Goal: Transaction & Acquisition: Book appointment/travel/reservation

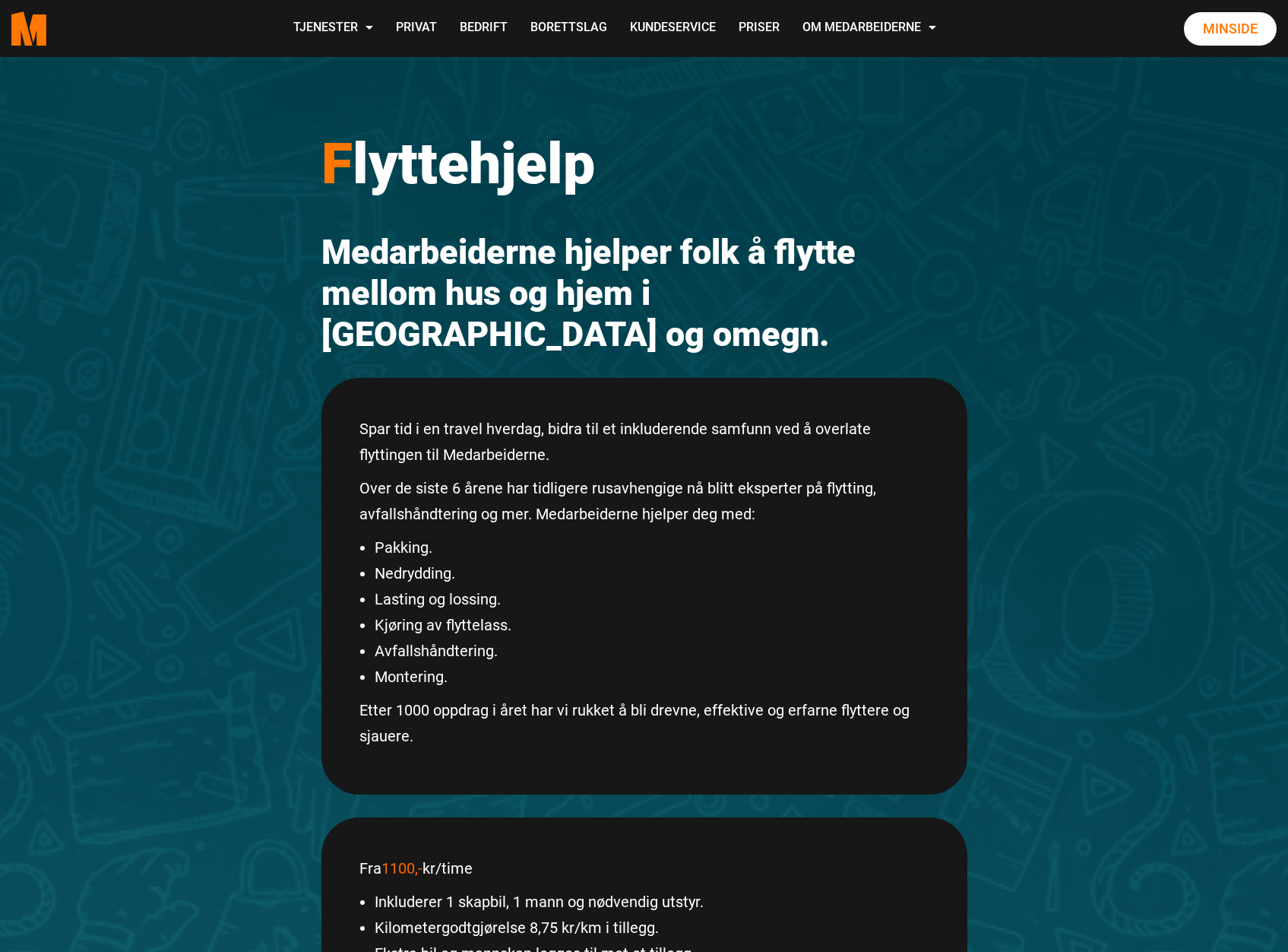
click at [394, 579] on ul "Pakking. [GEOGRAPHIC_DATA]. Lasting og lossing. Kjøring av flyttelass. Avfallsh…" at bounding box center [644, 611] width 570 height 155
click at [394, 587] on li "Lasting og lossing." at bounding box center [652, 600] width 555 height 26
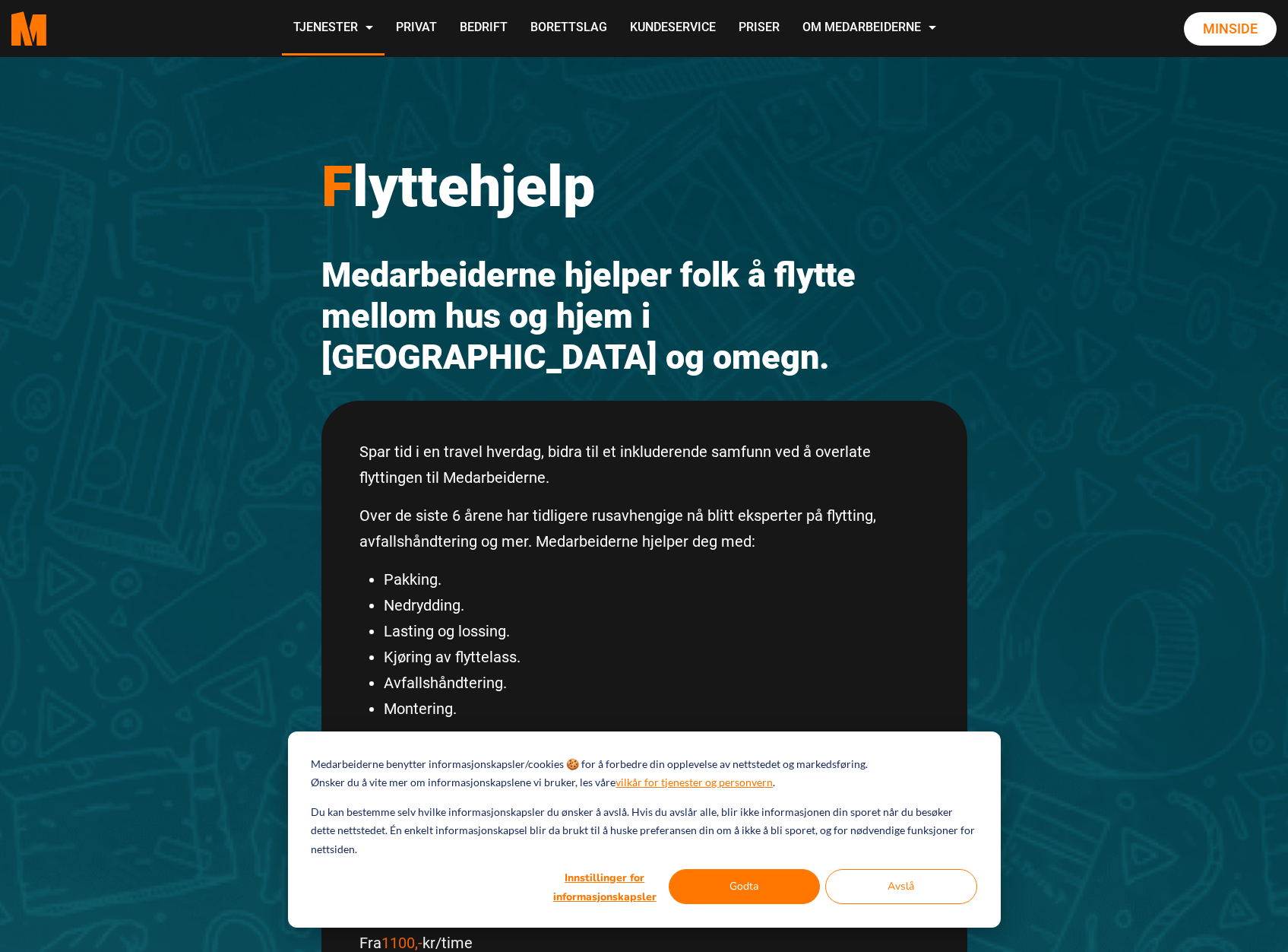
click at [594, 696] on li "Montering." at bounding box center [656, 709] width 546 height 26
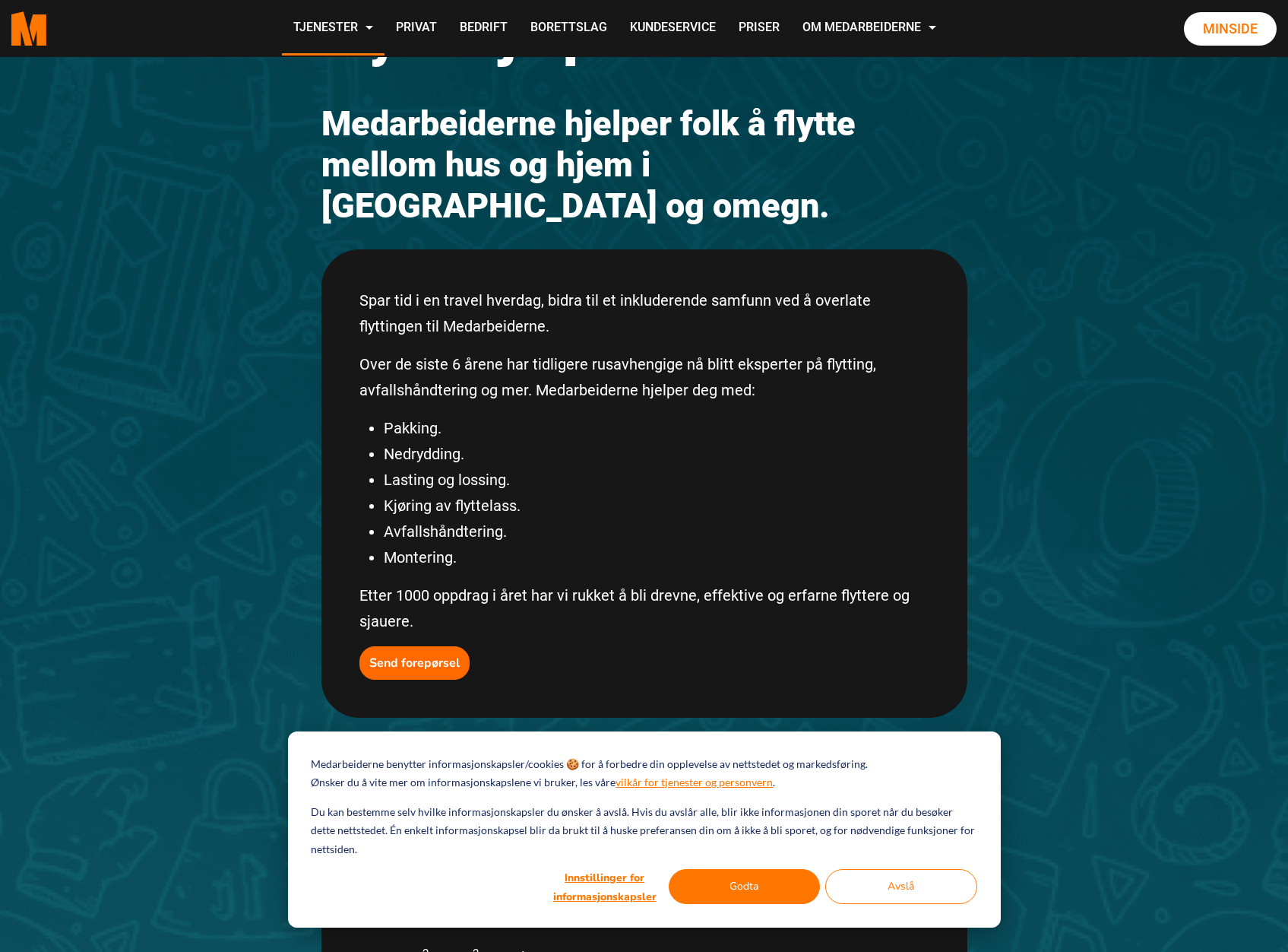
scroll to position [152, 0]
click at [737, 898] on button "Godta" at bounding box center [744, 886] width 152 height 35
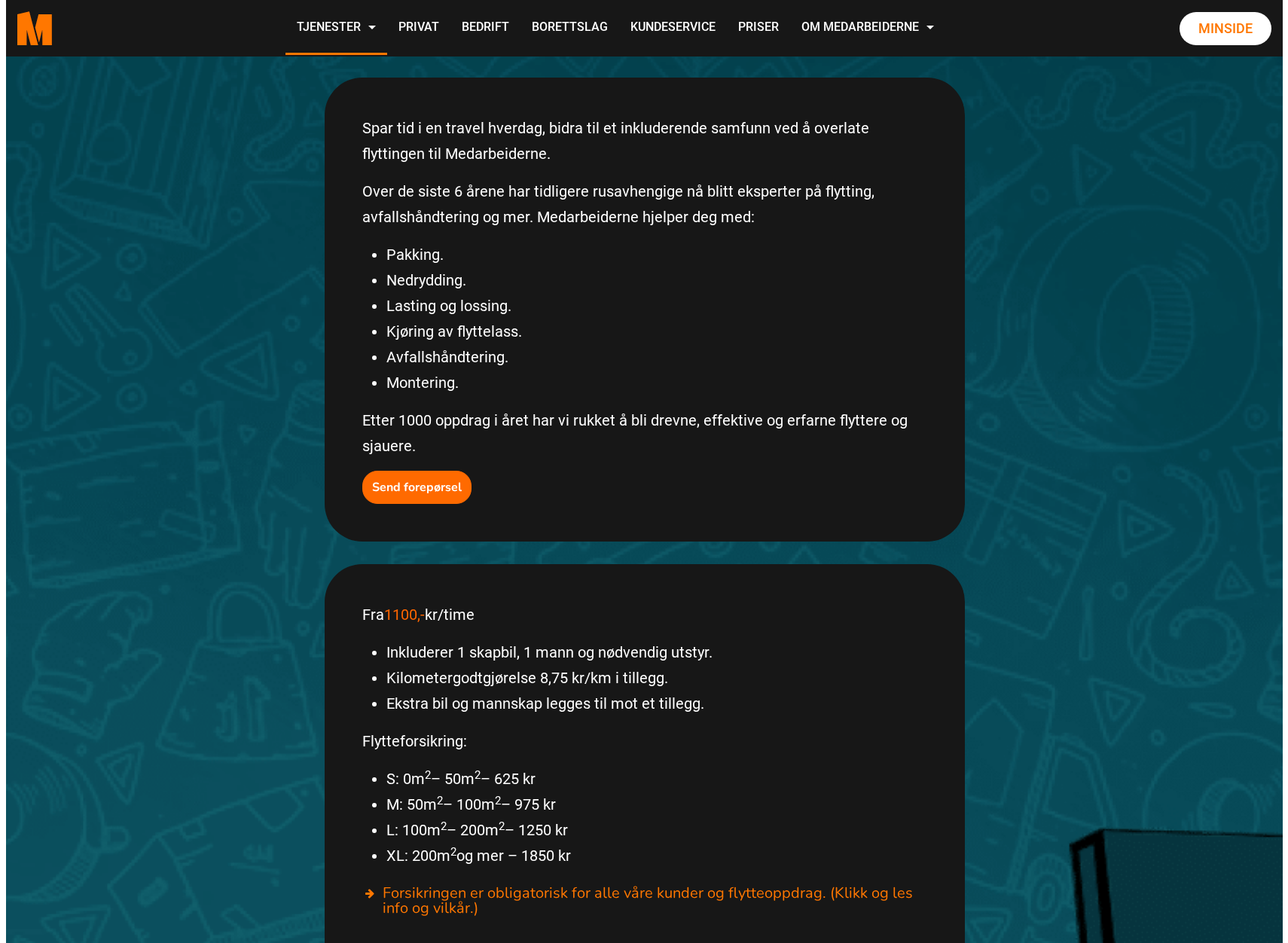
scroll to position [603, 0]
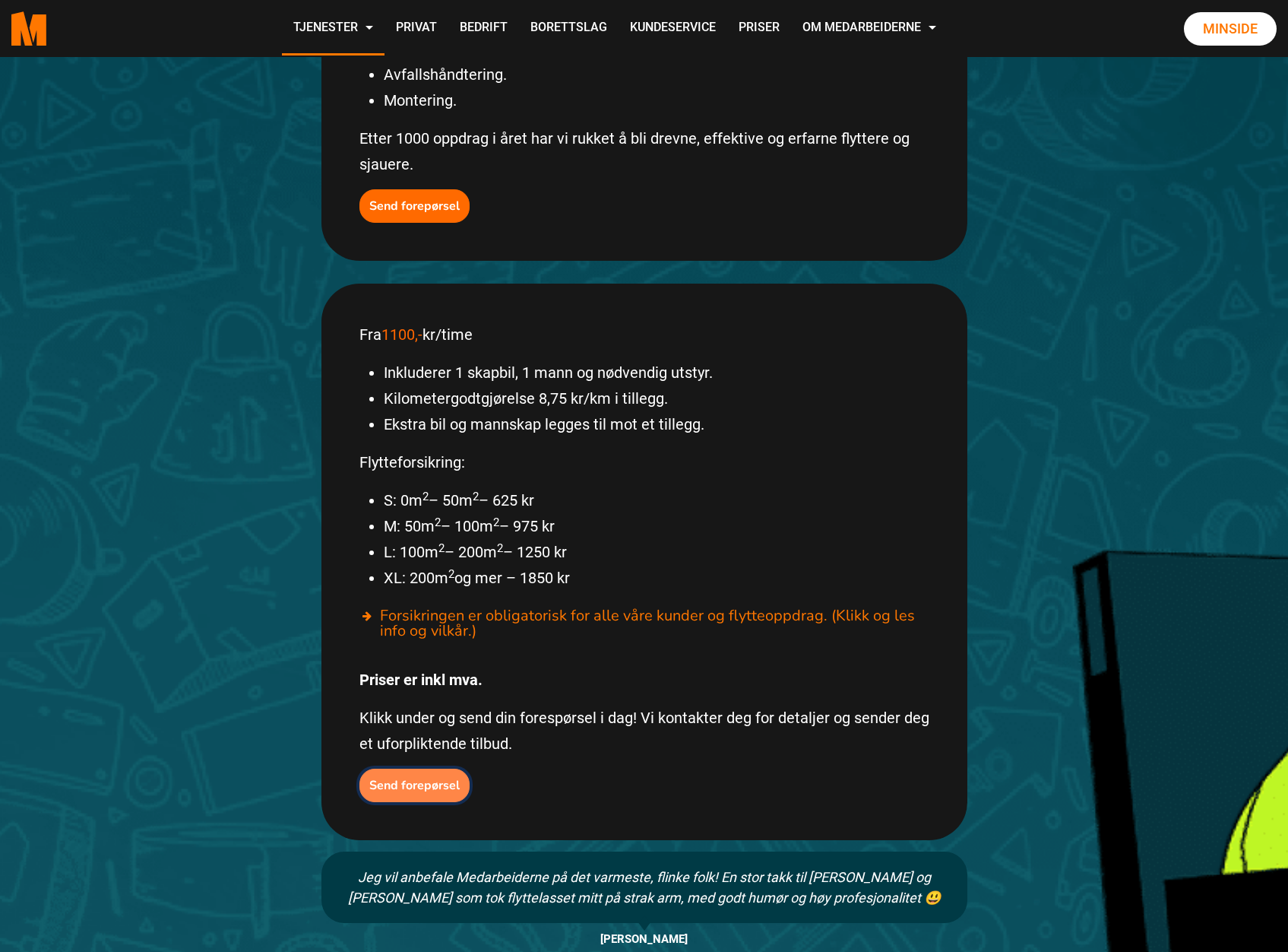
click at [426, 768] on button "Send forepørsel" at bounding box center [414, 785] width 110 height 33
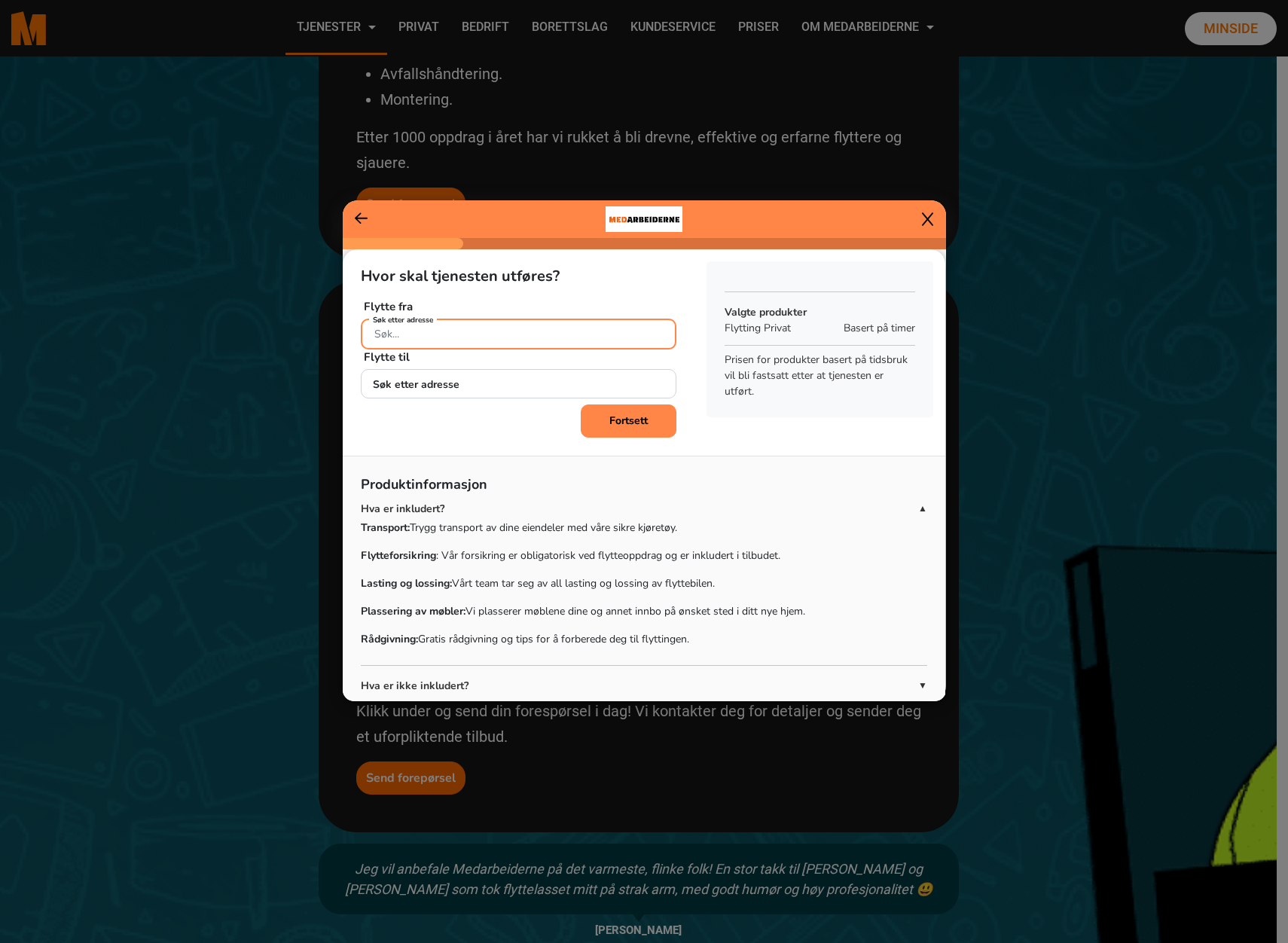
click at [463, 325] on input "Søk etter adresse" at bounding box center [519, 334] width 315 height 31
click at [463, 331] on input "Søk etter adresse" at bounding box center [519, 334] width 315 height 31
click at [478, 368] on ngb-highlight "[STREET_ADDRESS]" at bounding box center [515, 370] width 283 height 16
type input "[STREET_ADDRESS]"
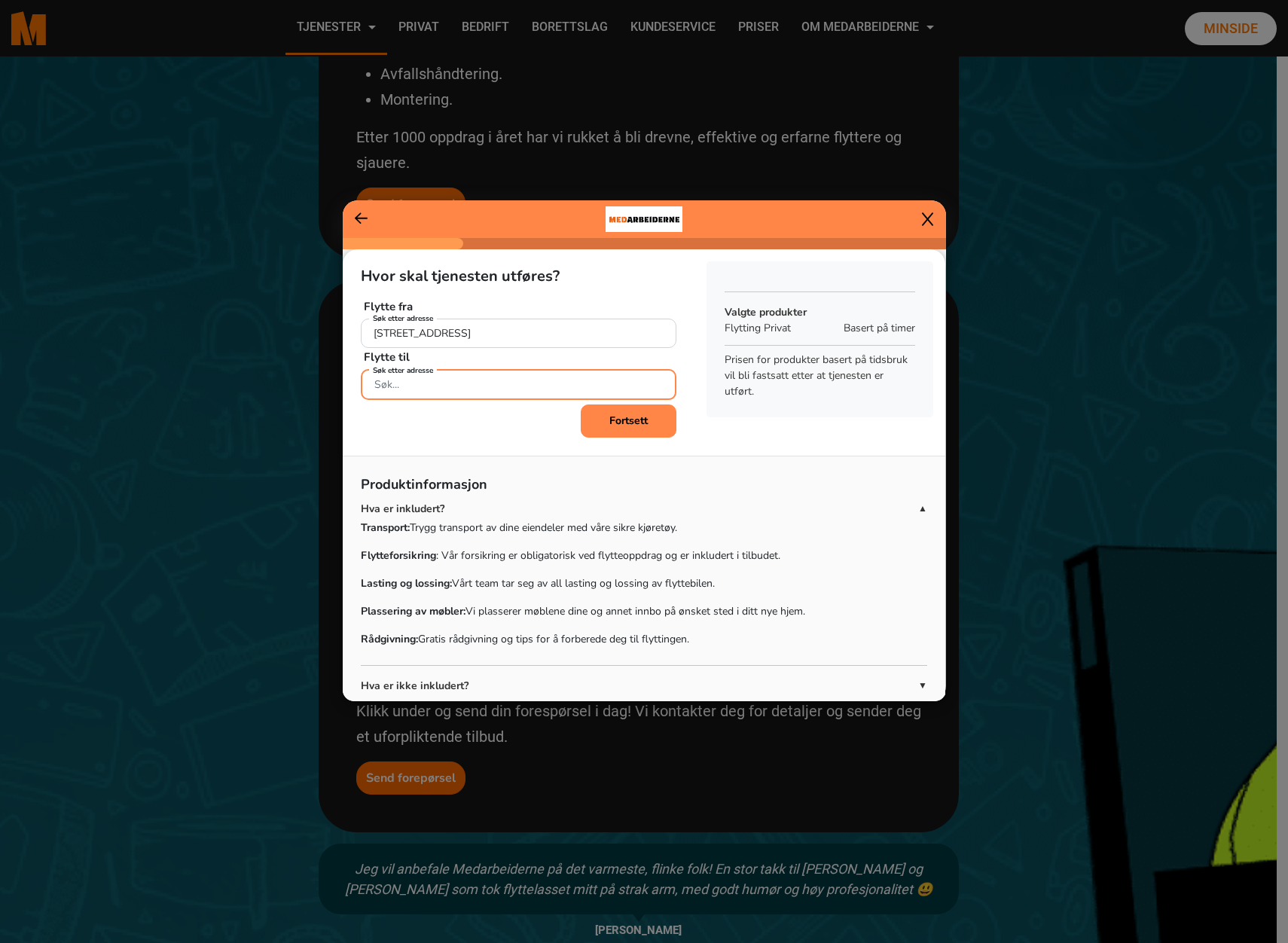
click at [463, 387] on input "Søk etter adresse" at bounding box center [519, 384] width 315 height 31
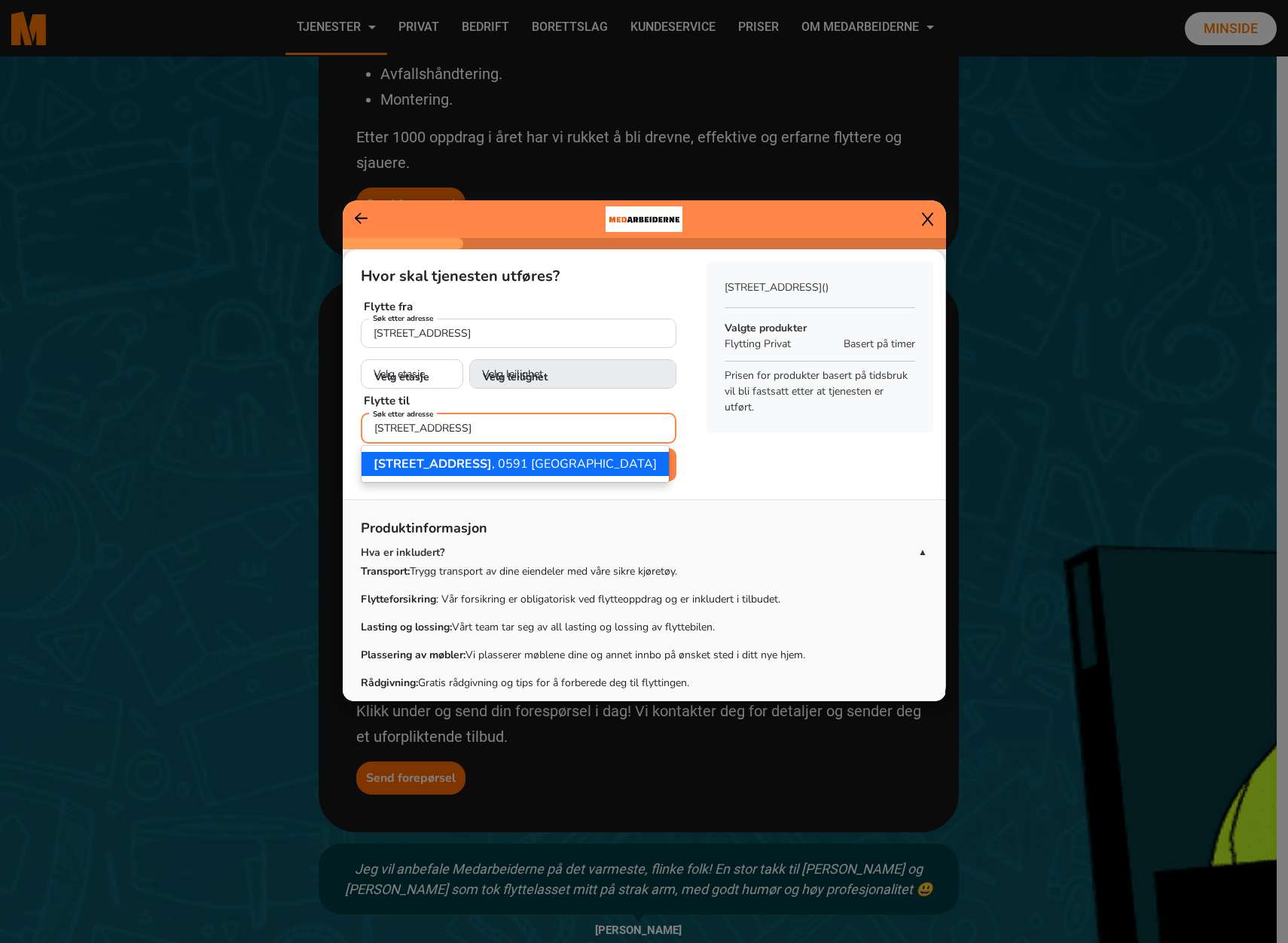
type input "[STREET_ADDRESS]"
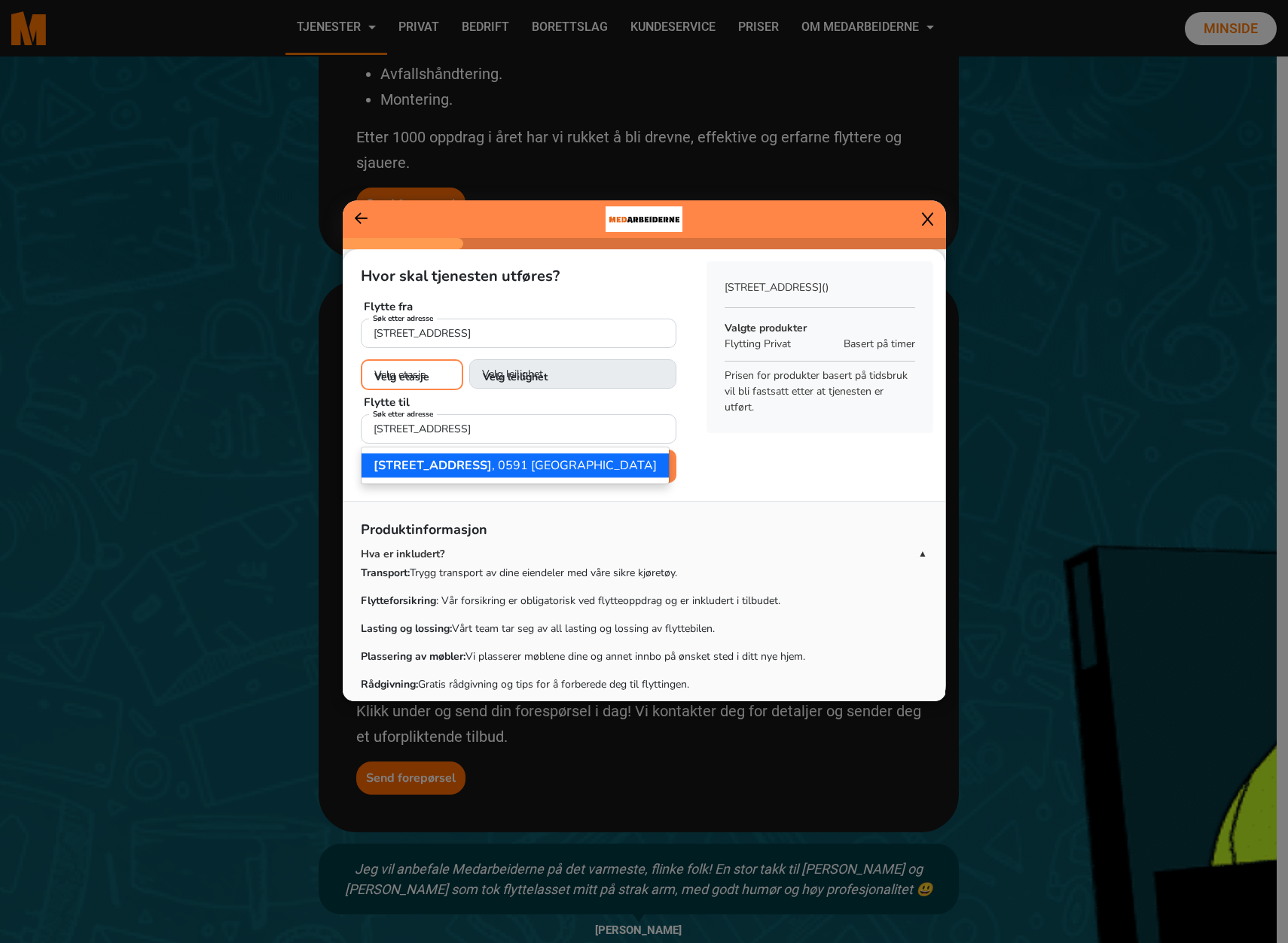
click at [430, 382] on select "Velg etasje 3. etasje 4. etasje 5. etasje 6. etasje 7. etasje 8. etasje" at bounding box center [412, 375] width 102 height 31
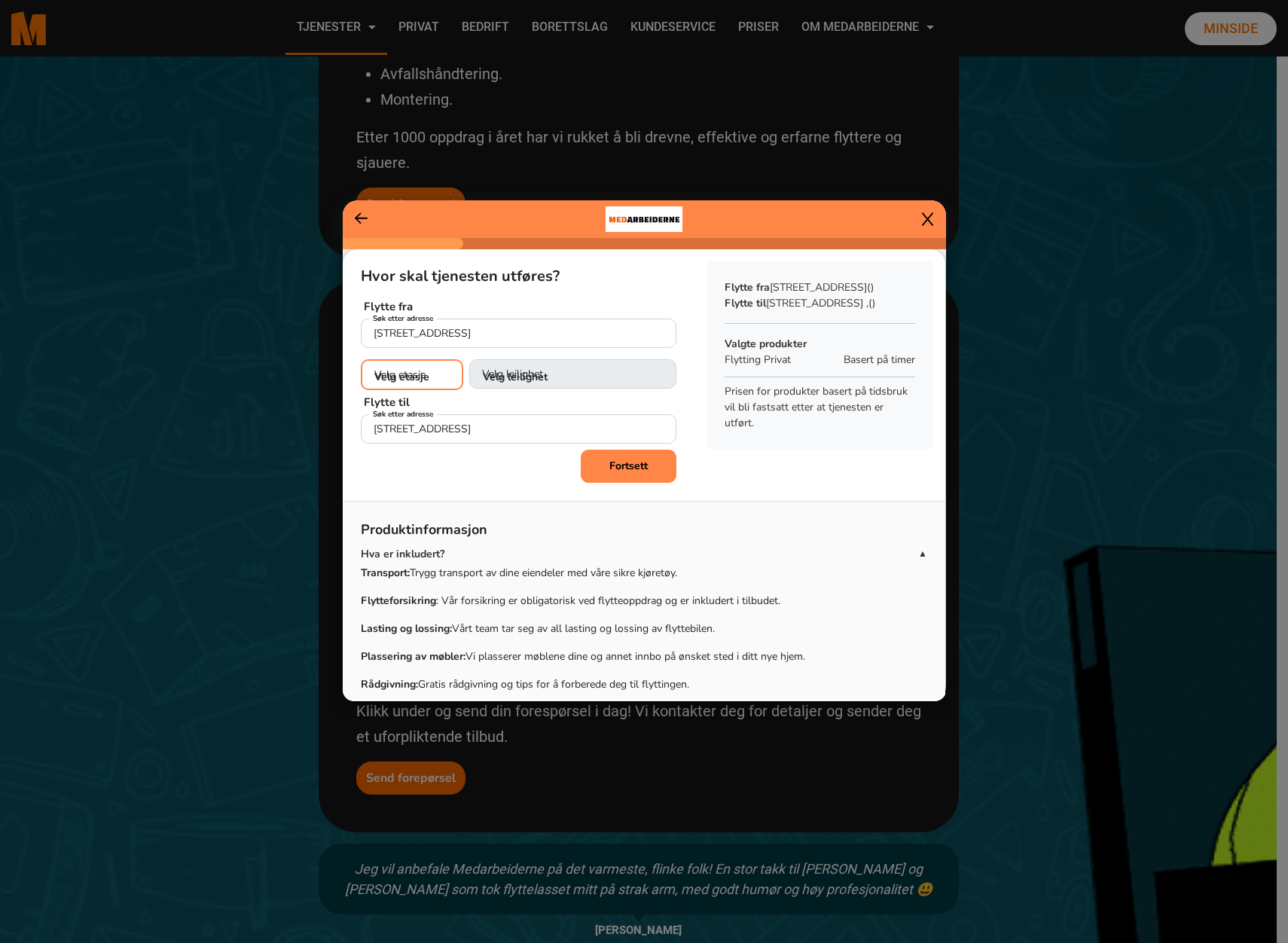
select select "05"
click at [361, 359] on select "Velg etasje 3. etasje 4. etasje 5. etasje 6. etasje 7. etasje 8. etasje" at bounding box center [412, 375] width 102 height 31
click at [551, 378] on select "Velg leilighet 1. dør fra venstre (H0501) 2. dør fra venstre (H0502) 3. dør fra…" at bounding box center [573, 375] width 207 height 31
select select "H0501"
click at [469, 359] on select "Velg leilighet 1. dør fra venstre (H0501) 2. dør fra venstre (H0502) 3. dør fra…" at bounding box center [573, 375] width 207 height 31
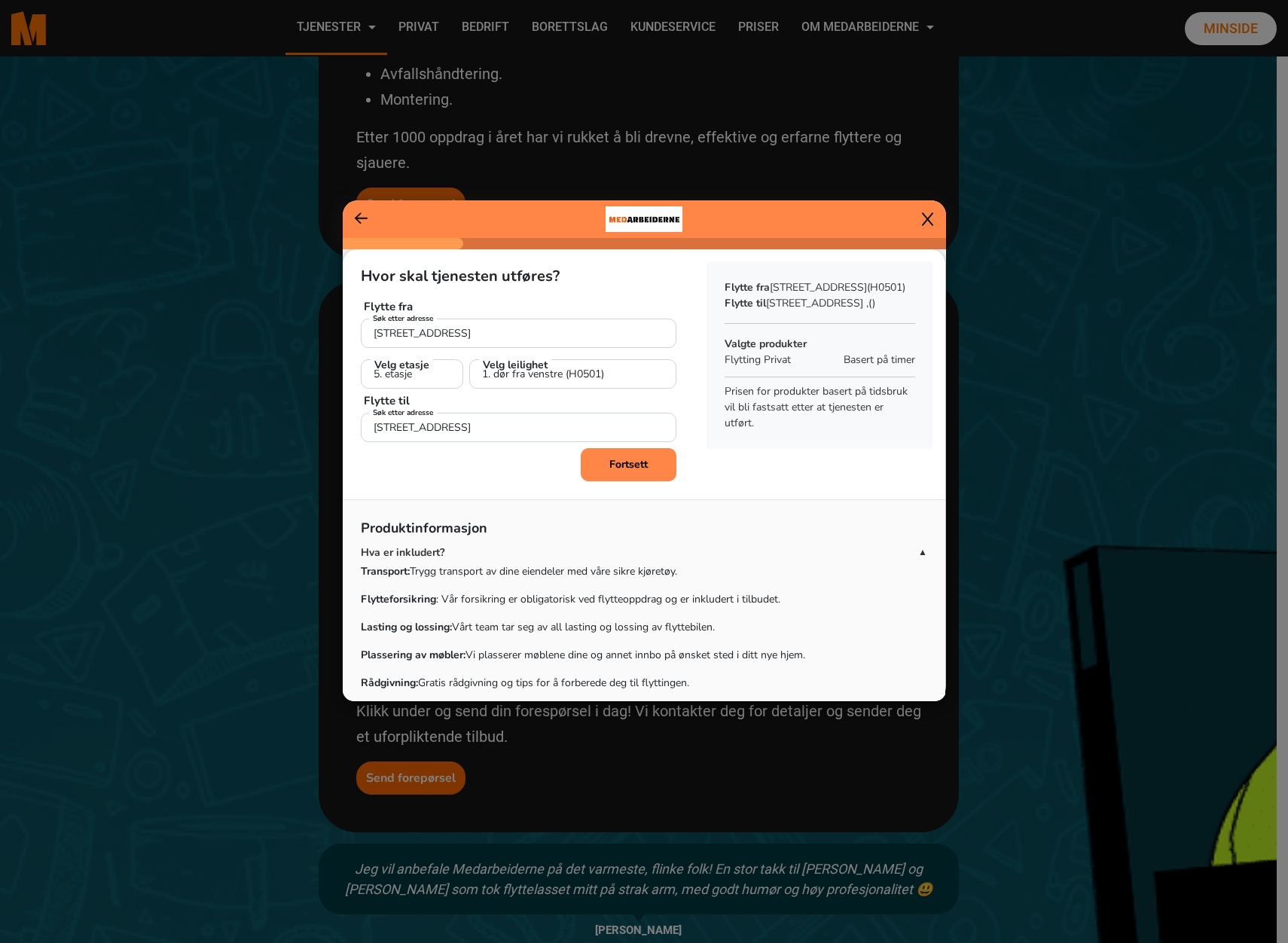
click at [493, 483] on div "Hvor skal tjenesten utføres? Flytte fra Ensjøveien 21J, [GEOGRAPHIC_DATA] Søk e…" at bounding box center [644, 532] width 603 height 565
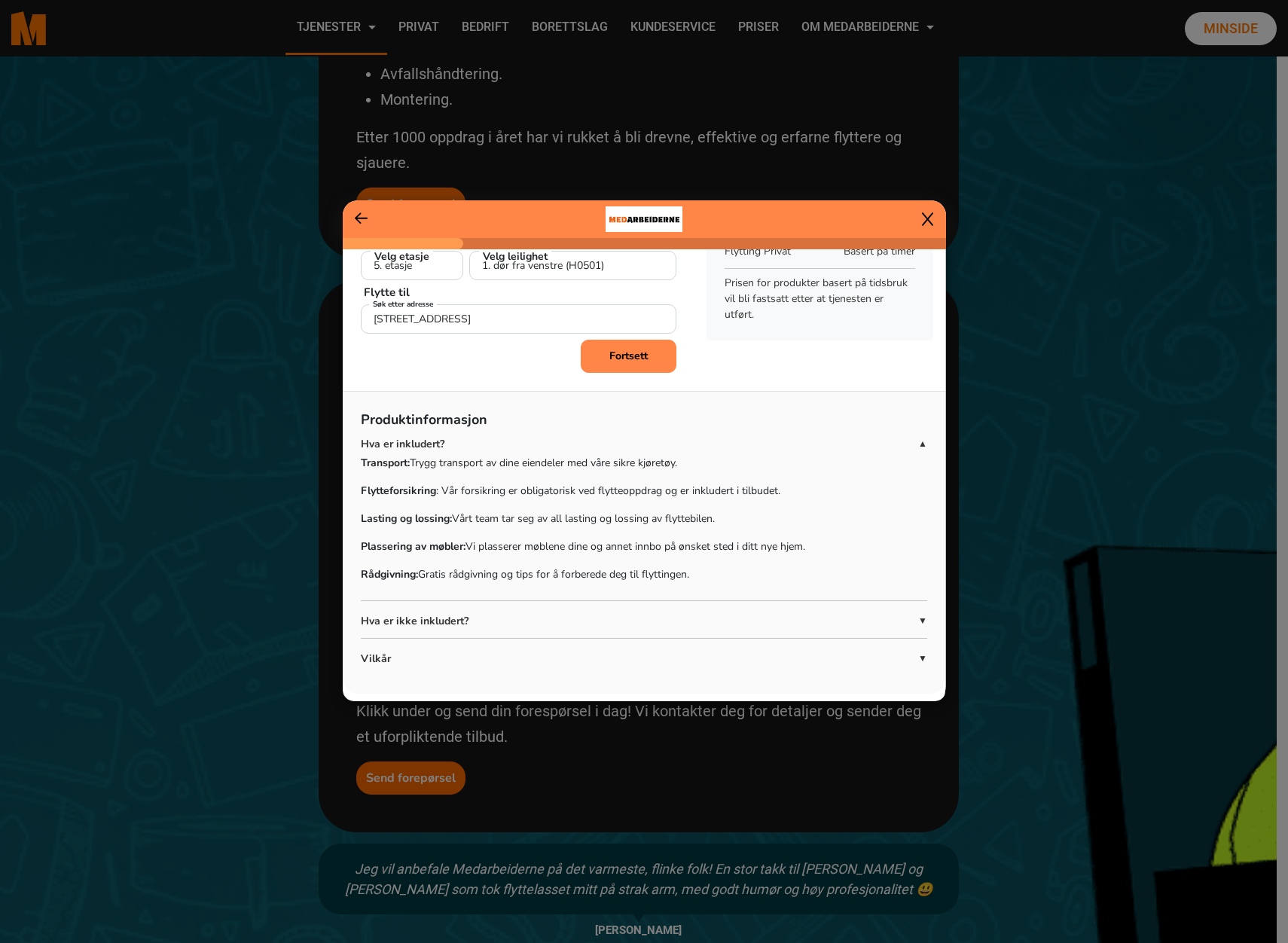
scroll to position [113, 0]
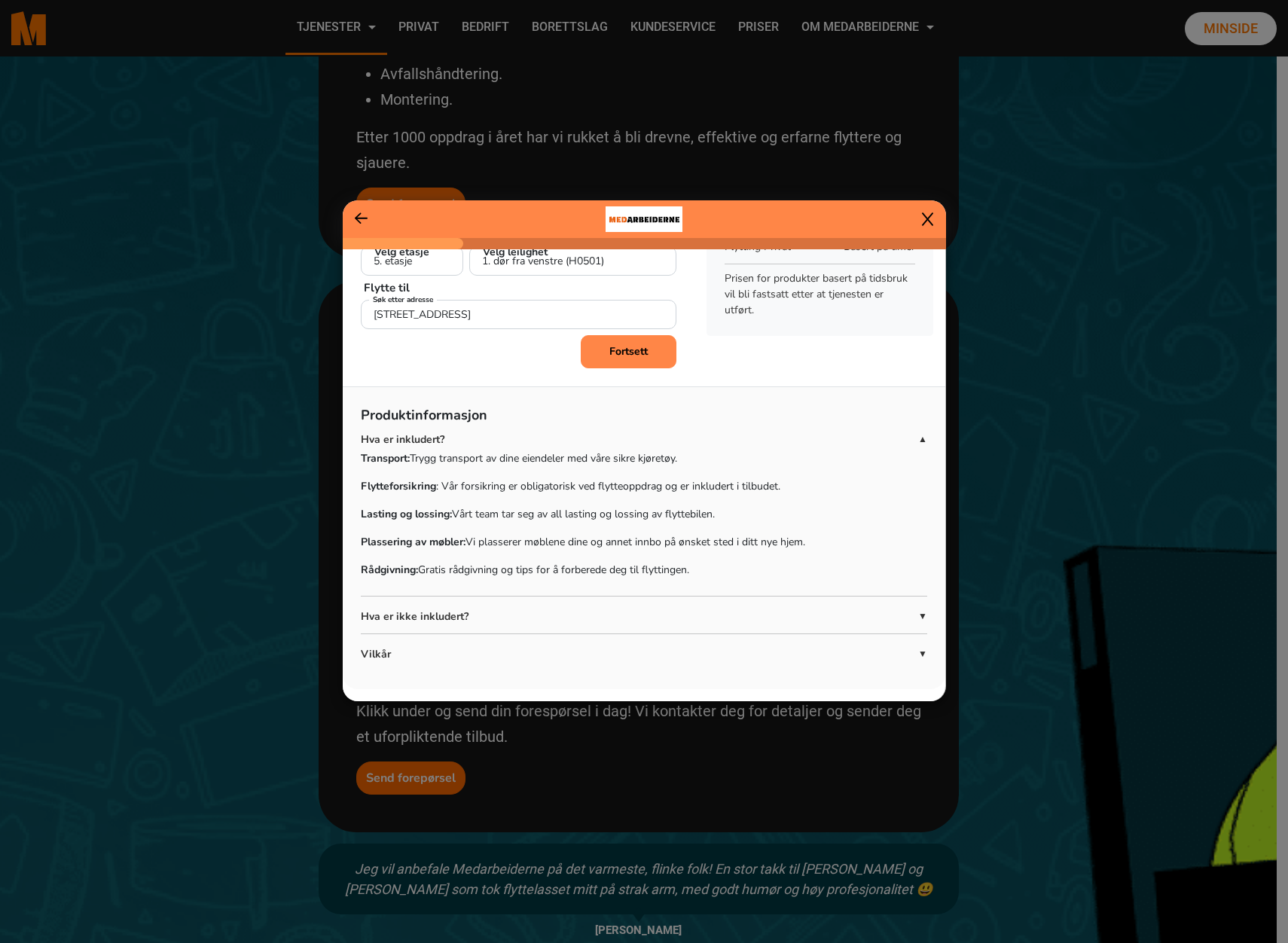
click at [472, 481] on p "Flytteforsikring : Vår forsikring er obligatorisk ved flytteoppdrag og er inklu…" at bounding box center [644, 486] width 566 height 16
drag, startPoint x: 472, startPoint y: 481, endPoint x: 487, endPoint y: 509, distance: 31.8
click at [487, 509] on p "Lasting og lossing: Vårt team tar seg av all lasting og lossing av flyttebilen." at bounding box center [644, 514] width 566 height 16
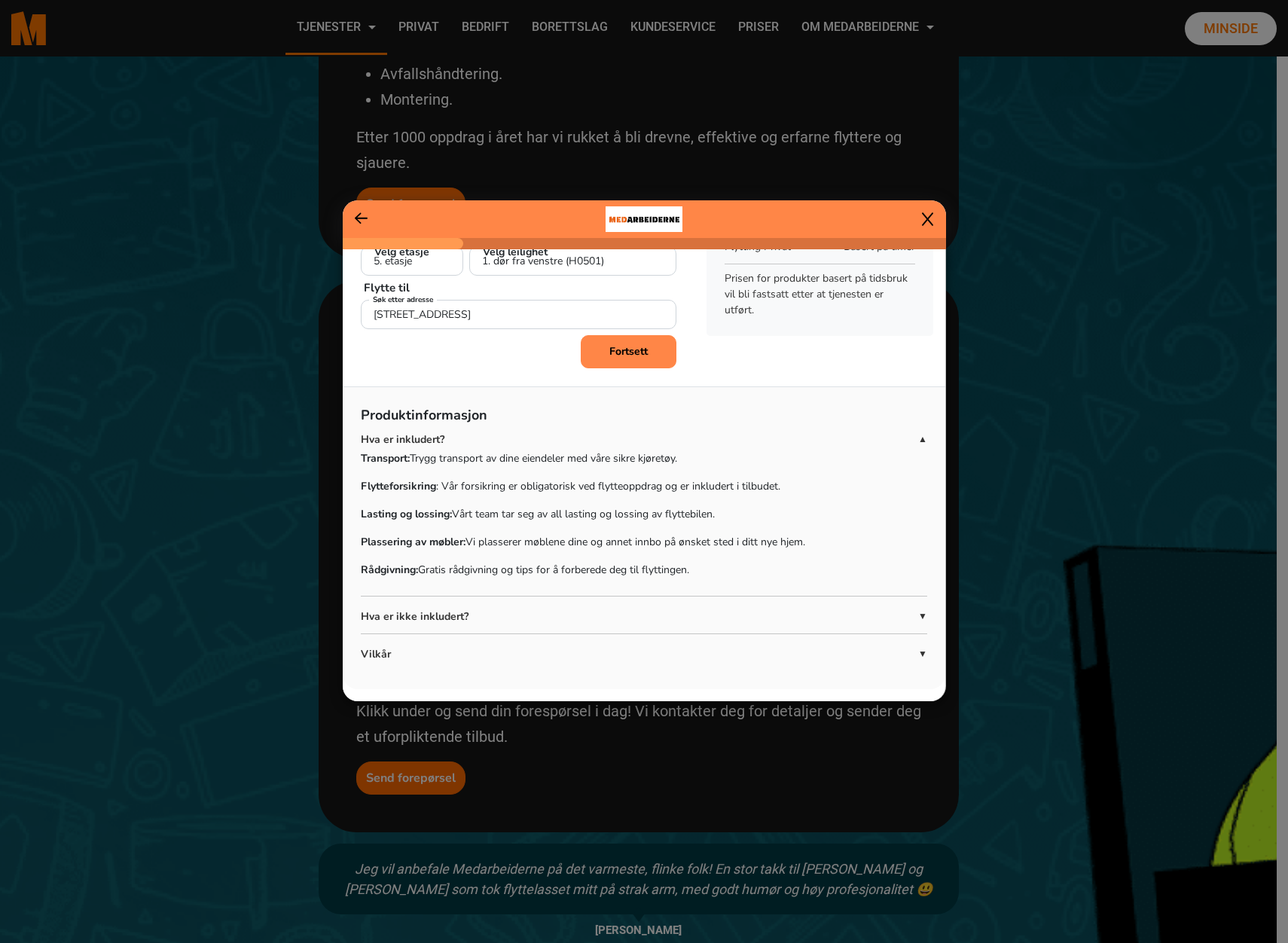
click at [904, 614] on p "Hva er ikke inkludert?" at bounding box center [640, 617] width 558 height 16
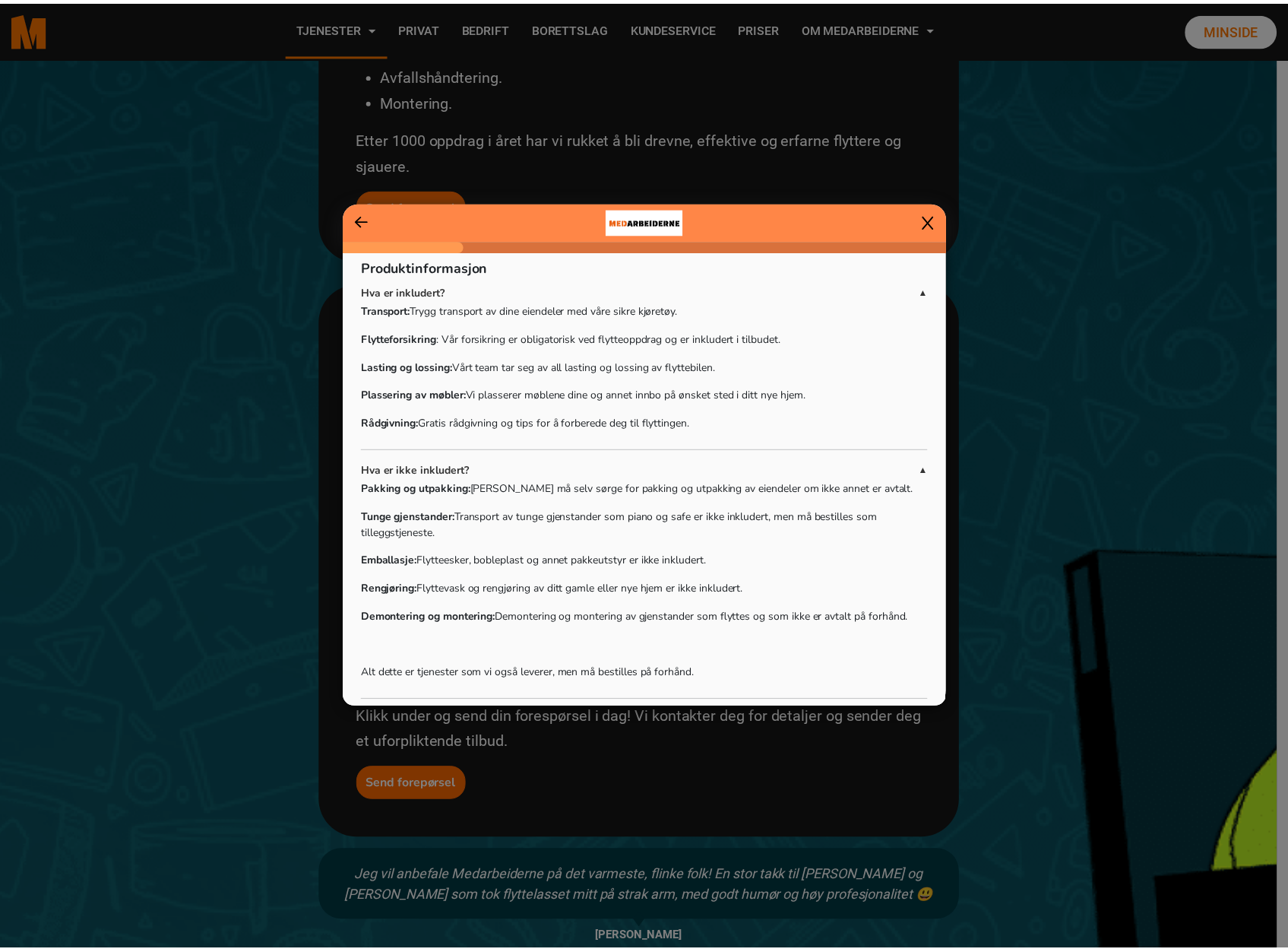
scroll to position [327, 0]
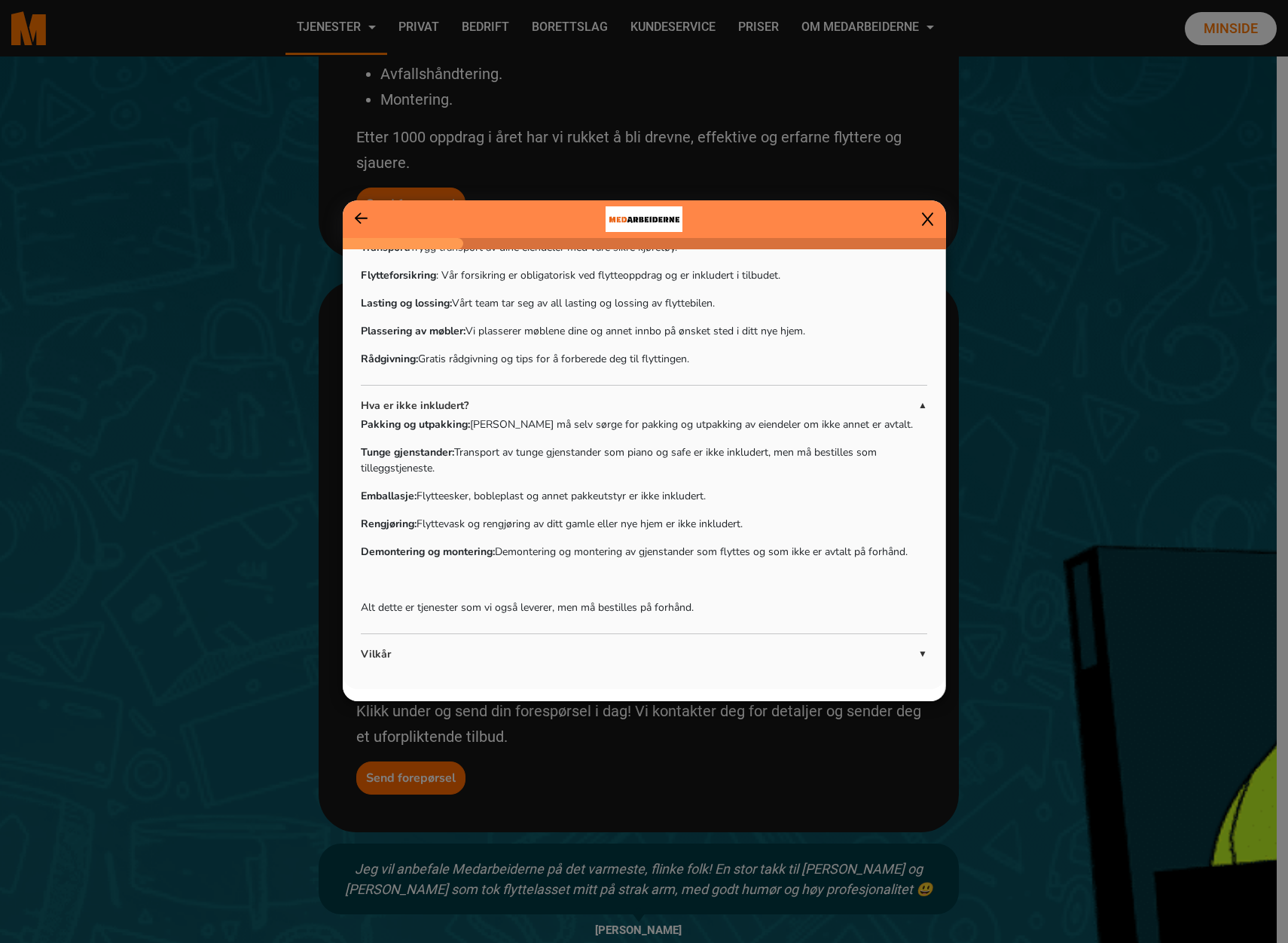
click at [917, 212] on div at bounding box center [884, 218] width 96 height 15
click at [921, 215] on div at bounding box center [884, 218] width 96 height 15
click at [922, 215] on icon at bounding box center [928, 218] width 11 height 15
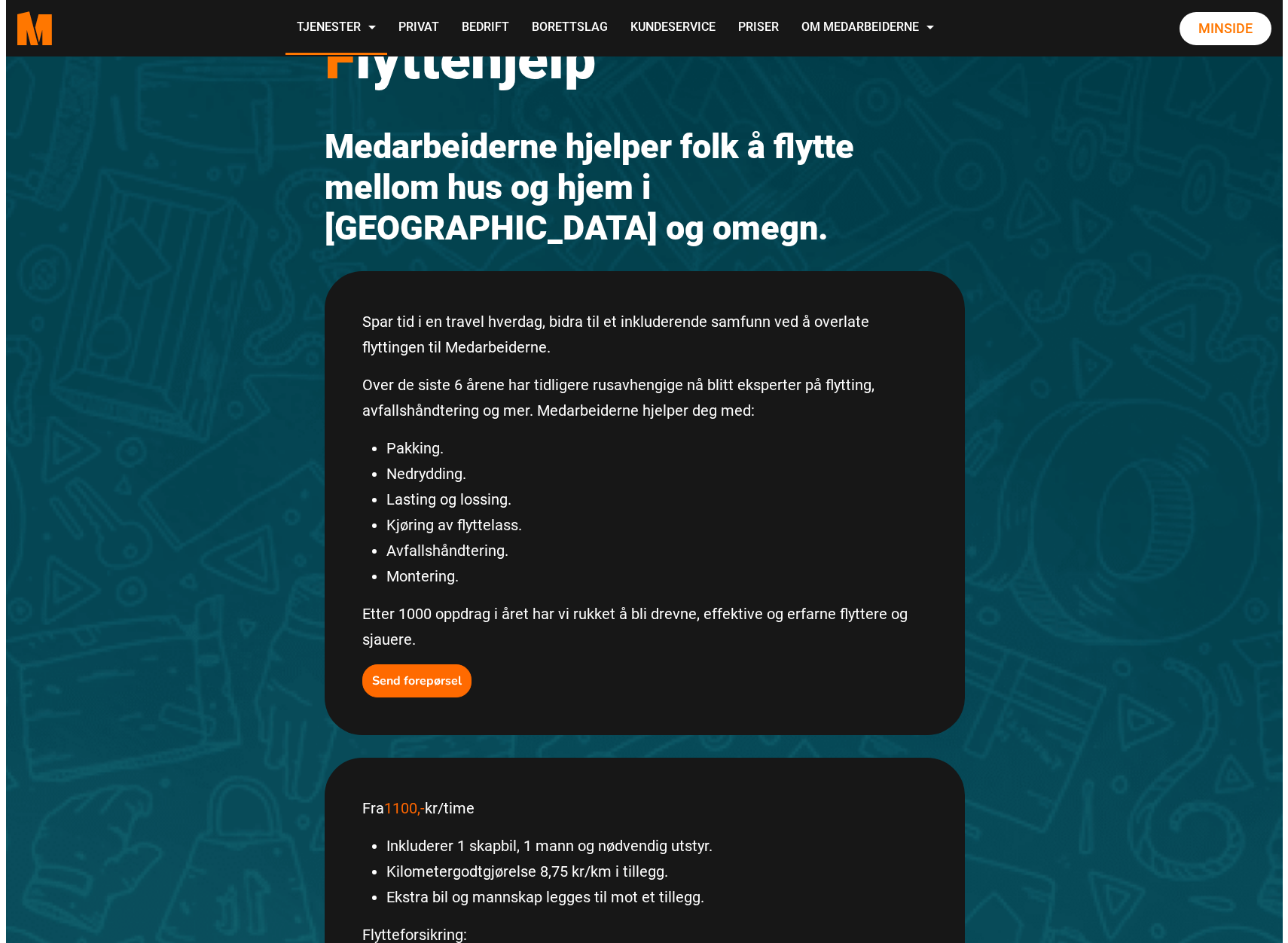
scroll to position [226, 0]
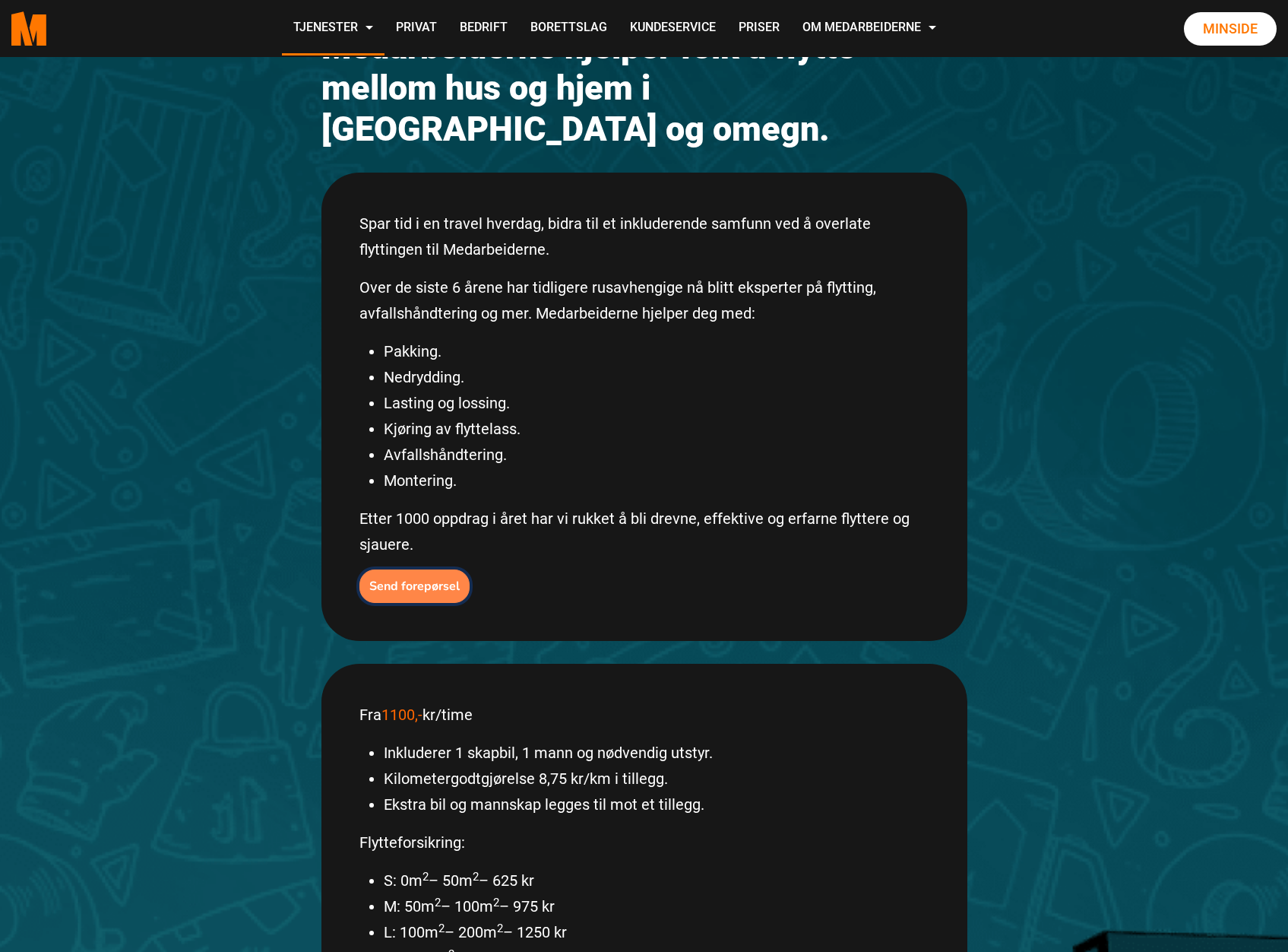
click at [413, 578] on b "Send forepørsel" at bounding box center [415, 586] width 91 height 17
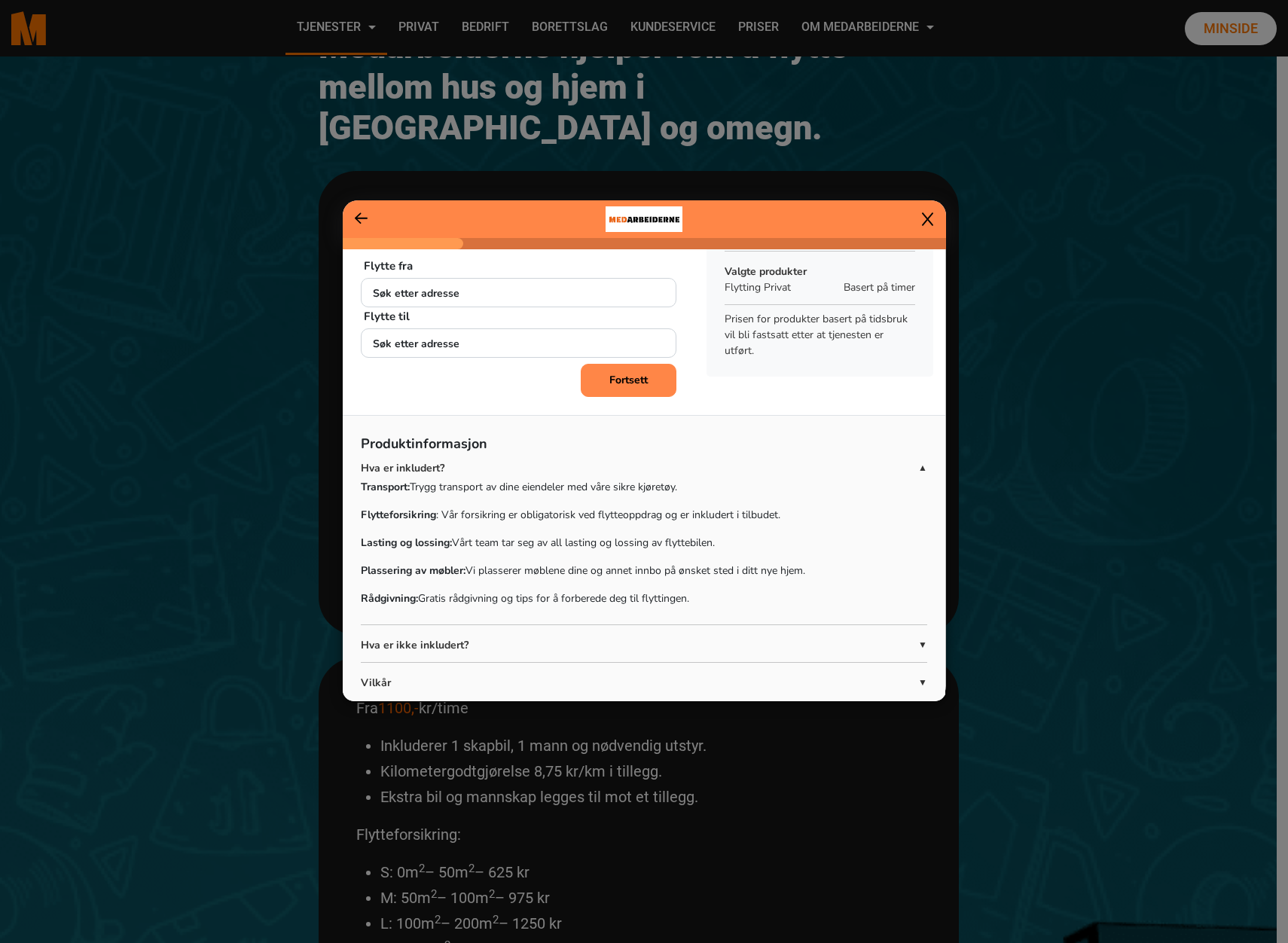
scroll to position [69, 0]
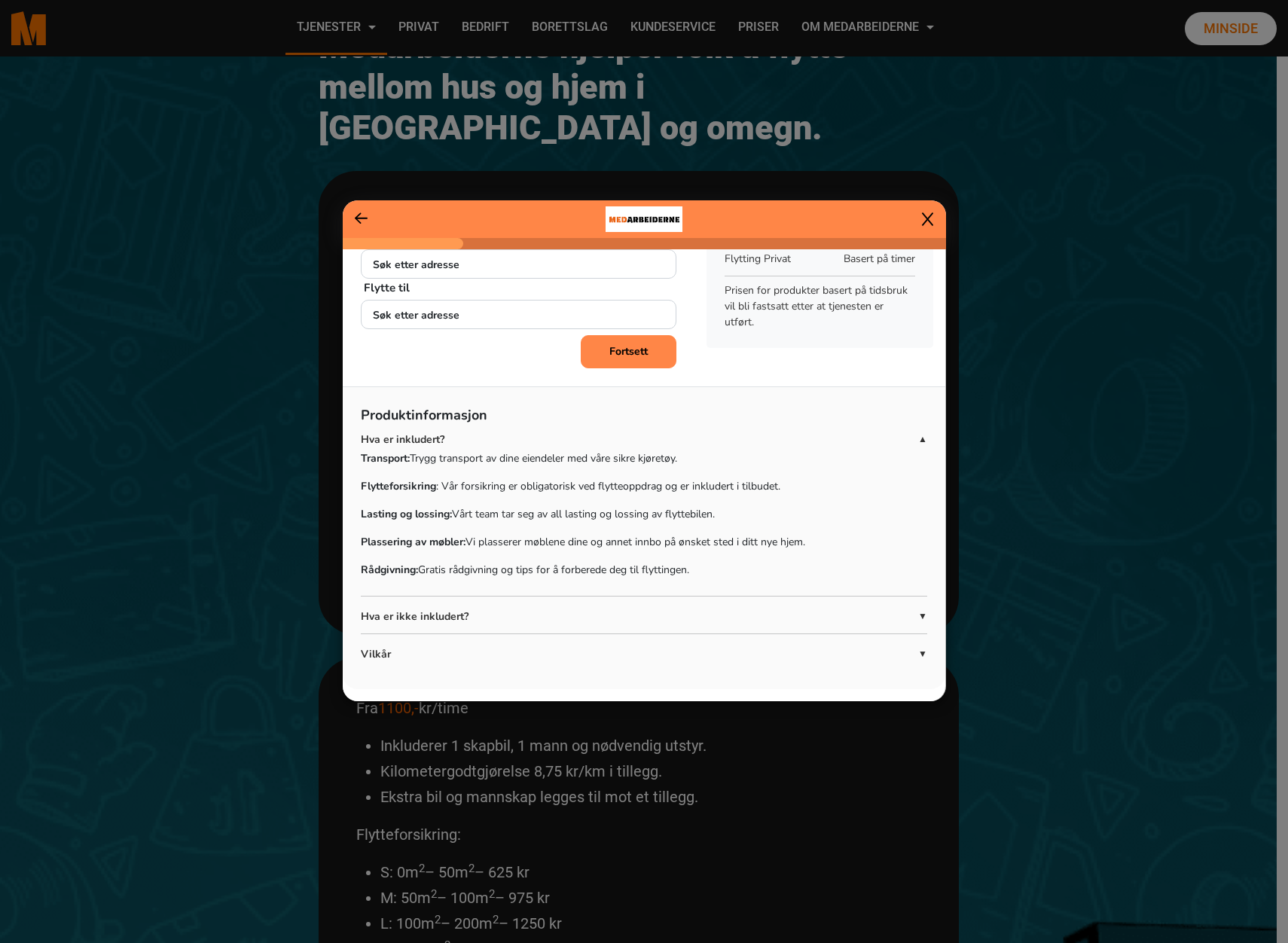
click at [918, 613] on span "▼" at bounding box center [922, 617] width 9 height 14
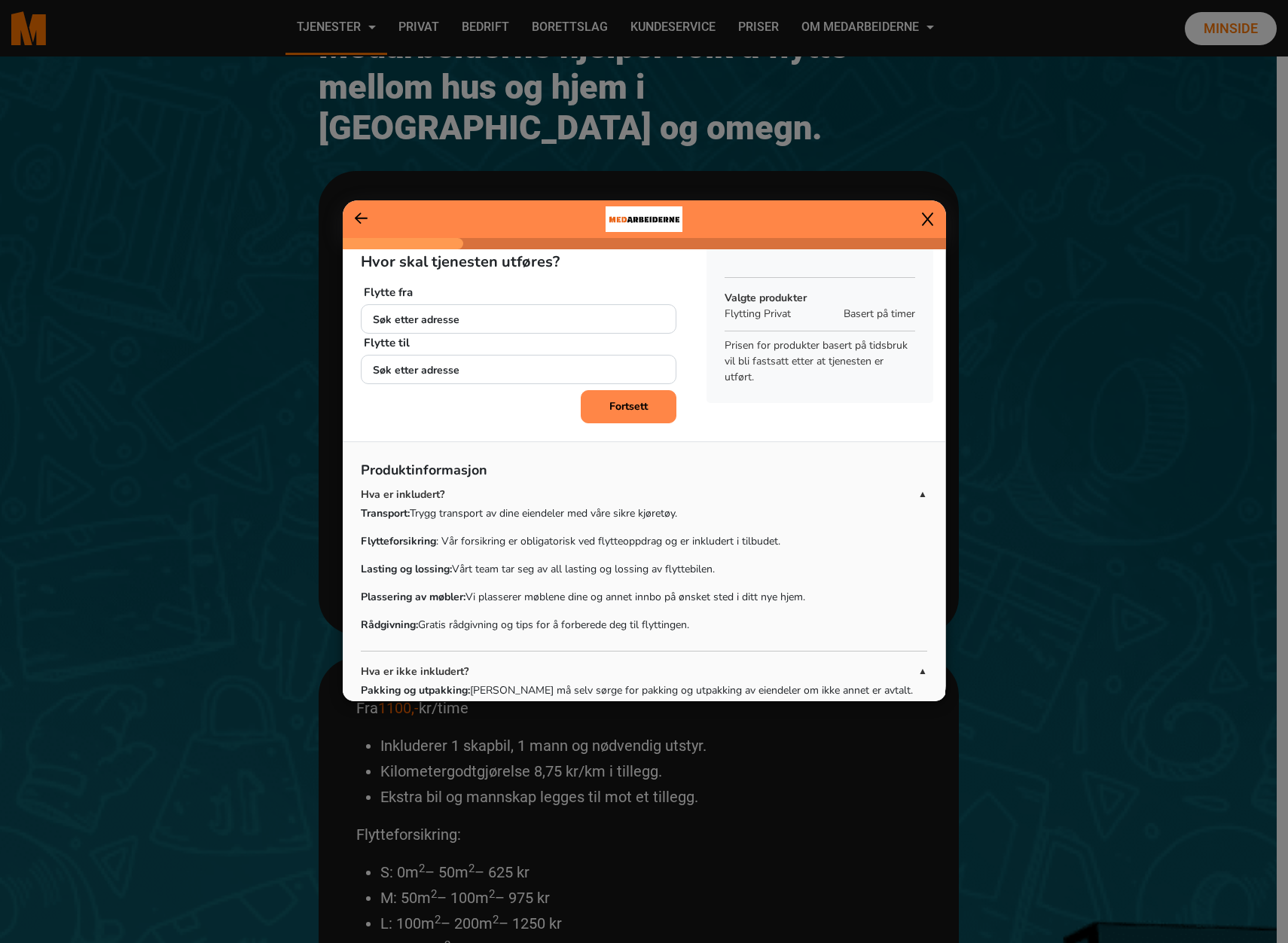
scroll to position [0, 0]
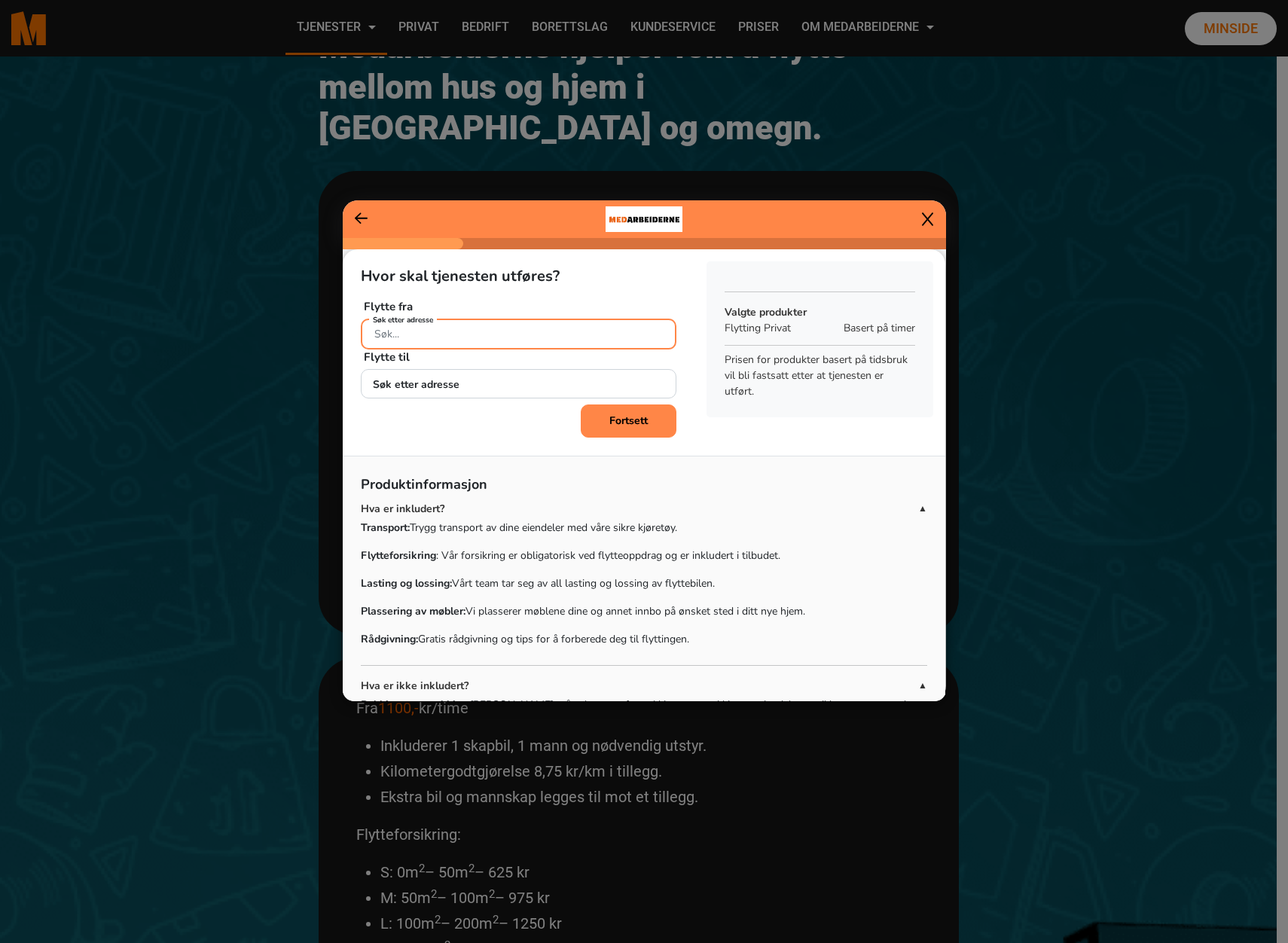
click at [505, 335] on input "Søk etter adresse" at bounding box center [519, 334] width 315 height 31
click at [441, 343] on input "Søk etter adresse" at bounding box center [519, 334] width 315 height 31
click at [461, 342] on input "Søk etter adresse" at bounding box center [519, 334] width 315 height 31
click at [451, 372] on ngb-highlight "[STREET_ADDRESS]" at bounding box center [430, 370] width 114 height 16
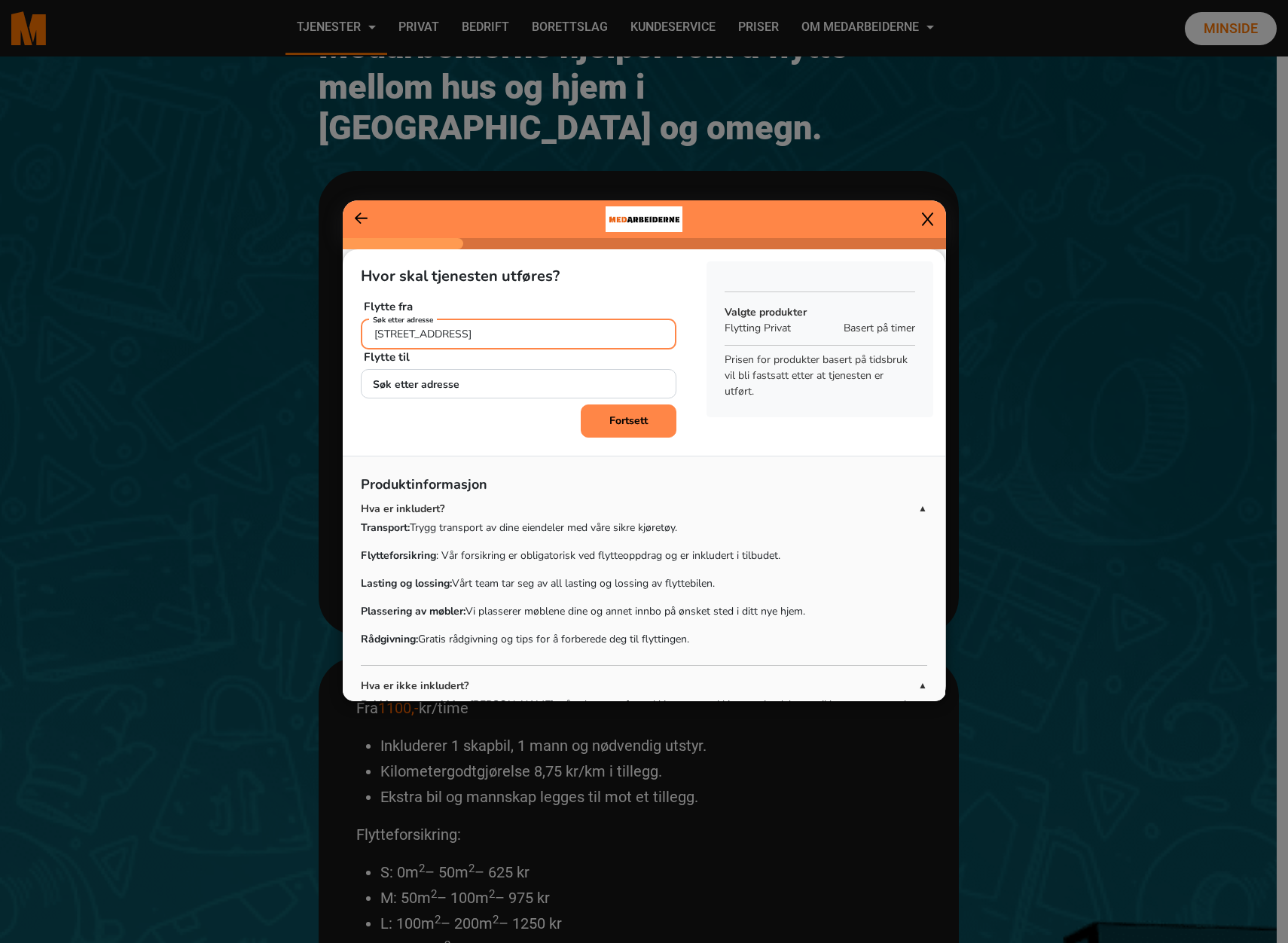
type input "[STREET_ADDRESS]"
click at [452, 379] on input "Søk etter adresse" at bounding box center [519, 384] width 315 height 31
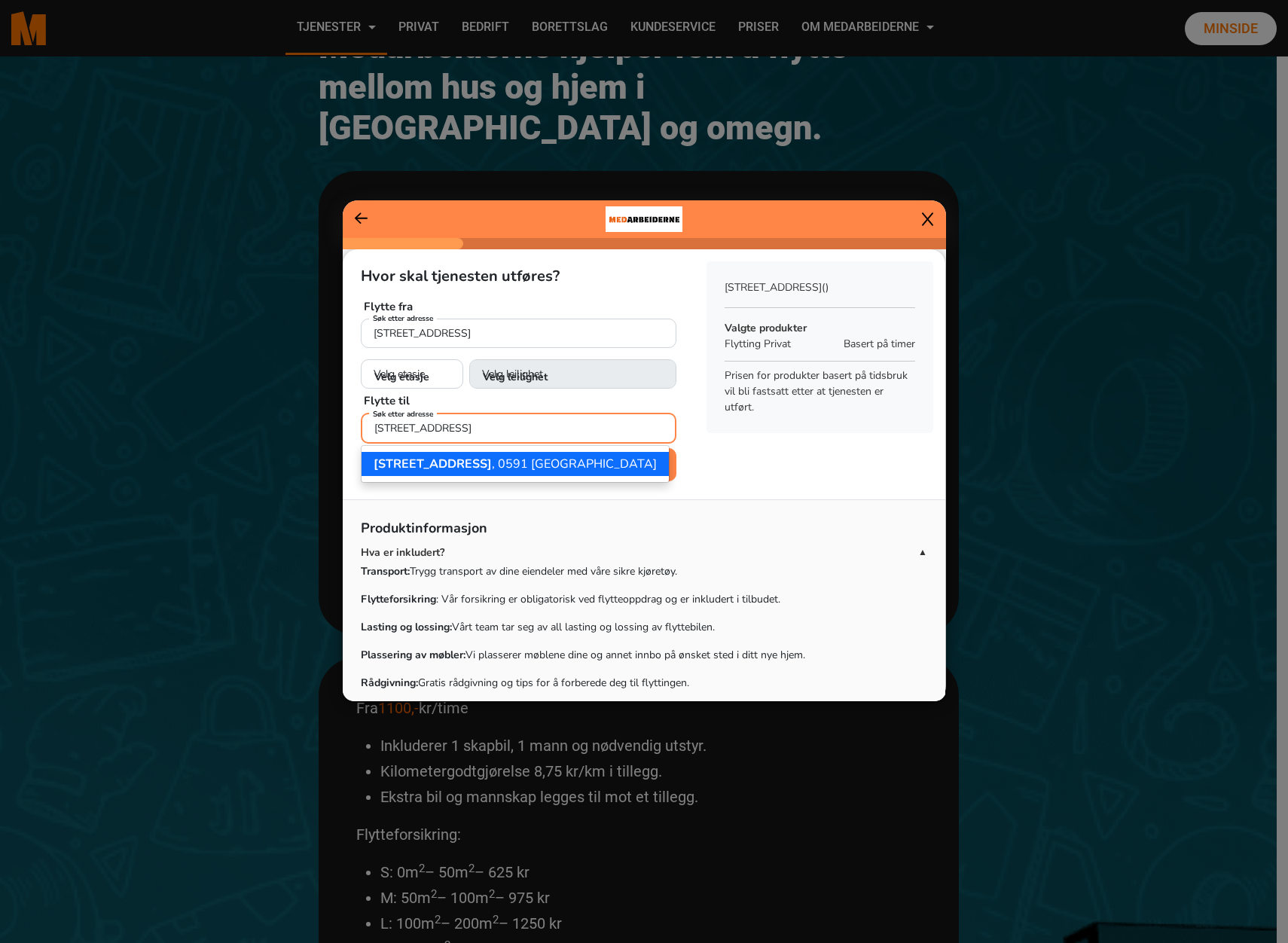
click at [490, 465] on span "[STREET_ADDRESS]" at bounding box center [432, 463] width 119 height 16
type input "[STREET_ADDRESS]"
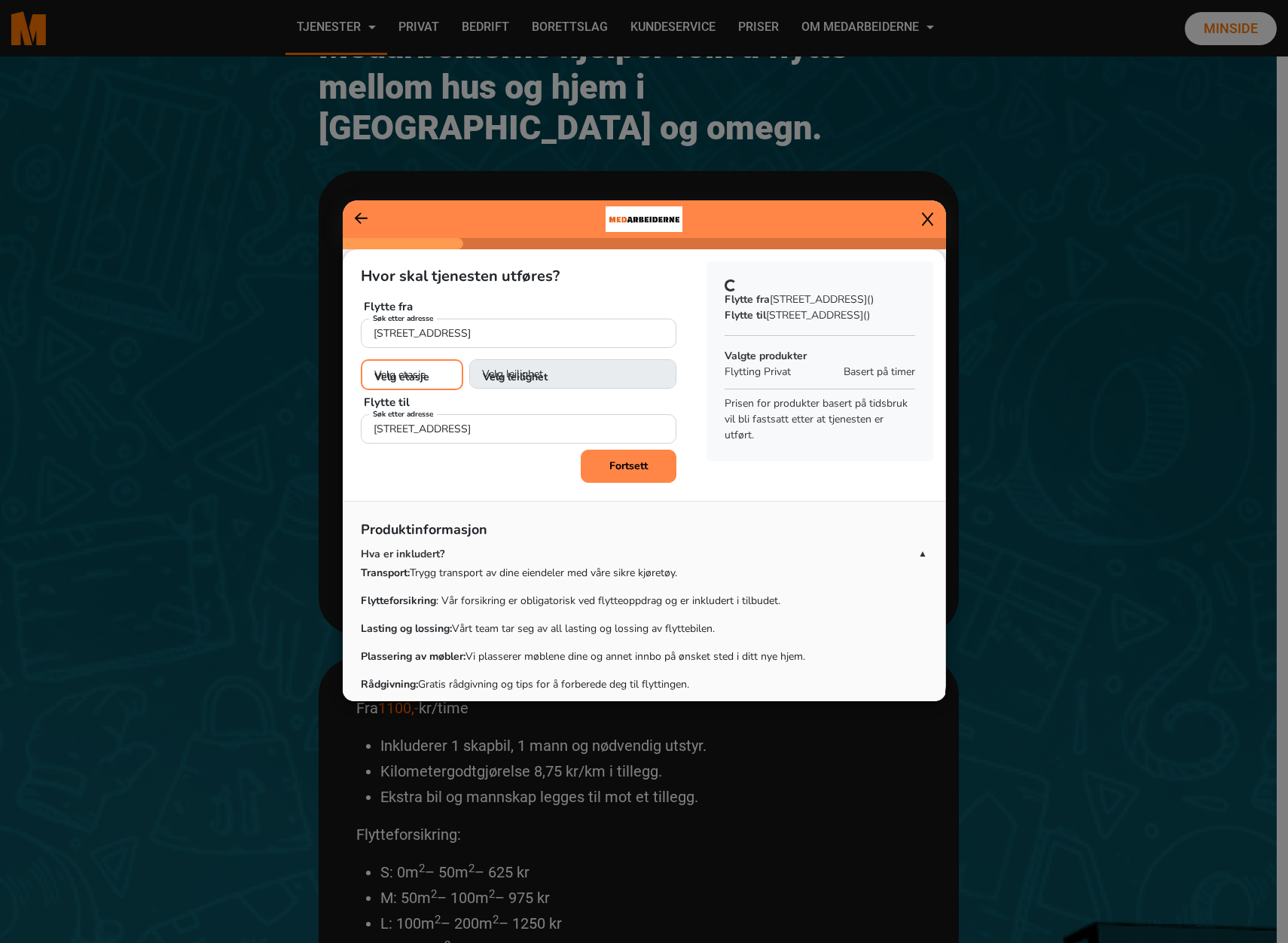
click at [443, 384] on select "Velg etasje 3. etasje 4. etasje 5. etasje 6. etasje 7. etasje 8. etasje" at bounding box center [412, 375] width 102 height 31
select select "05"
click at [361, 359] on select "Velg etasje 3. etasje 4. etasje 5. etasje 6. etasje 7. etasje 8. etasje" at bounding box center [412, 375] width 102 height 31
select select
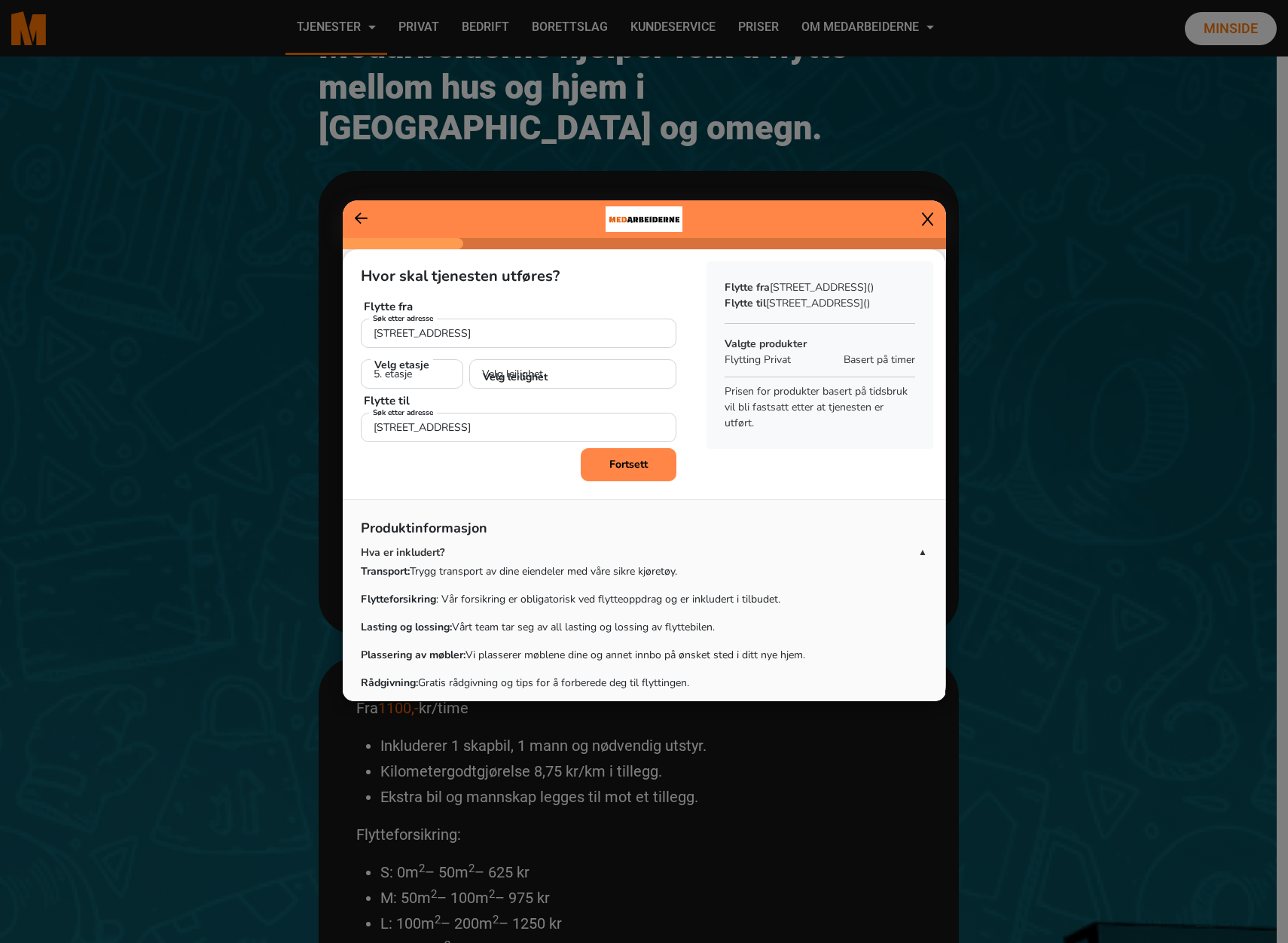
click at [544, 390] on div "Hvor skal tjenesten utføres? Flytte fra Ensjøveien 21J, [GEOGRAPHIC_DATA] Søk e…" at bounding box center [519, 349] width 352 height 199
click at [551, 354] on div "Velg leilighet" at bounding box center [573, 353] width 207 height 11
drag, startPoint x: 532, startPoint y: 474, endPoint x: 586, endPoint y: 468, distance: 54.3
click at [532, 473] on div "Fortsett" at bounding box center [519, 465] width 315 height 33
click at [629, 465] on b "Fortsett" at bounding box center [629, 464] width 38 height 15
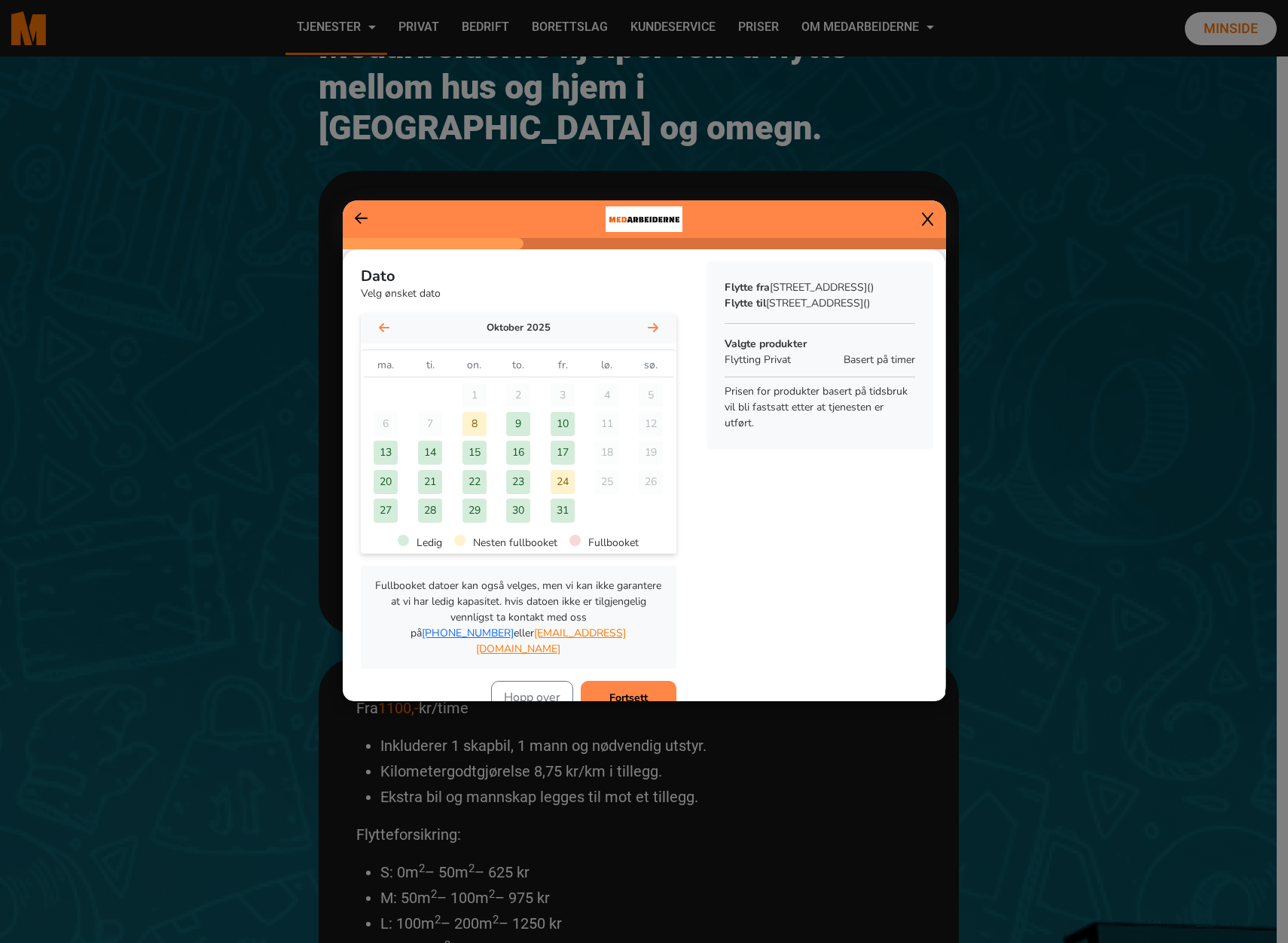
click at [651, 330] on div "oktober 2025" at bounding box center [519, 328] width 315 height 30
click at [648, 330] on icon at bounding box center [653, 327] width 10 height 12
click at [560, 423] on div "7" at bounding box center [563, 424] width 24 height 24
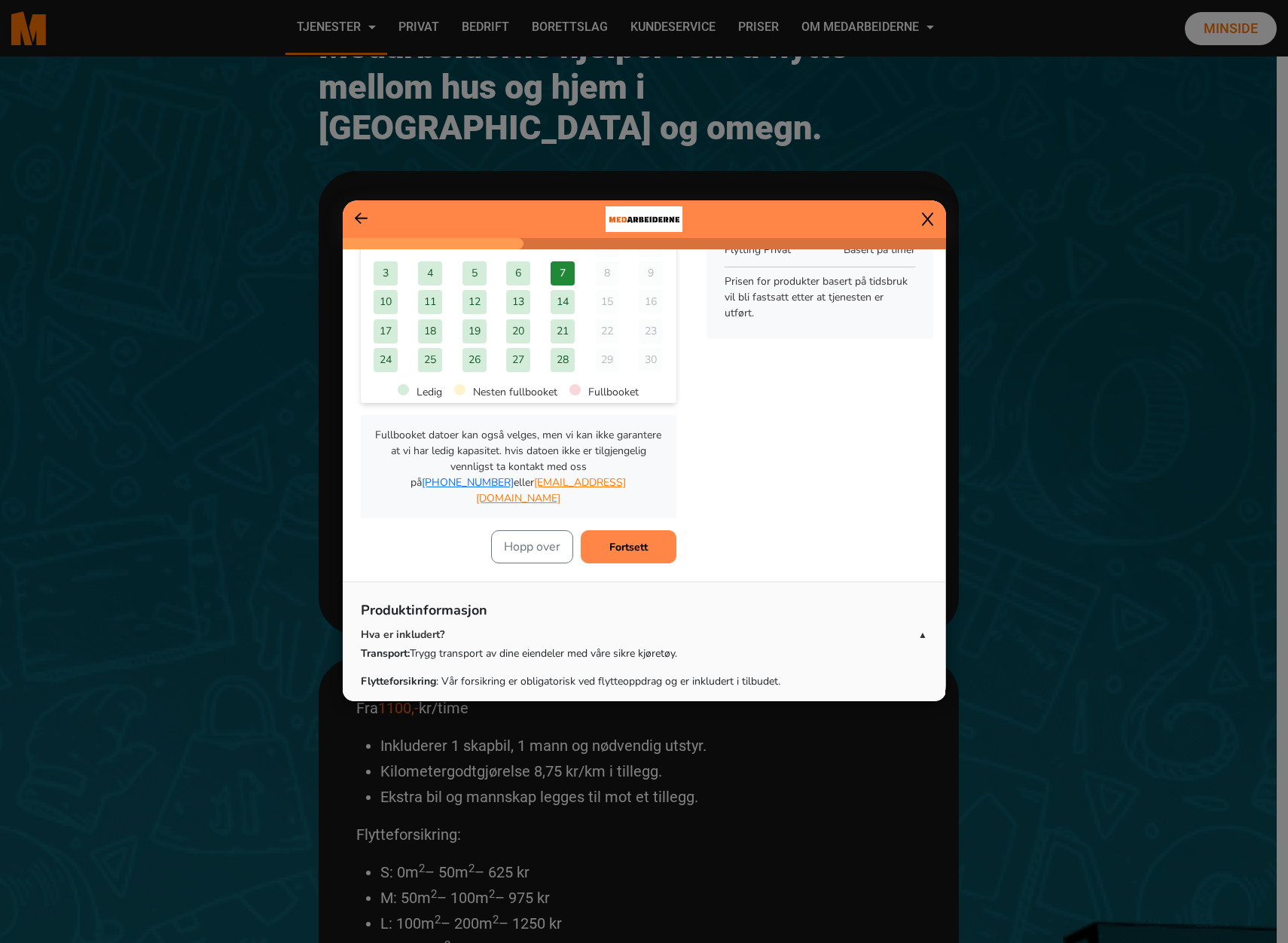
click at [614, 540] on b "Fortsett" at bounding box center [629, 547] width 38 height 15
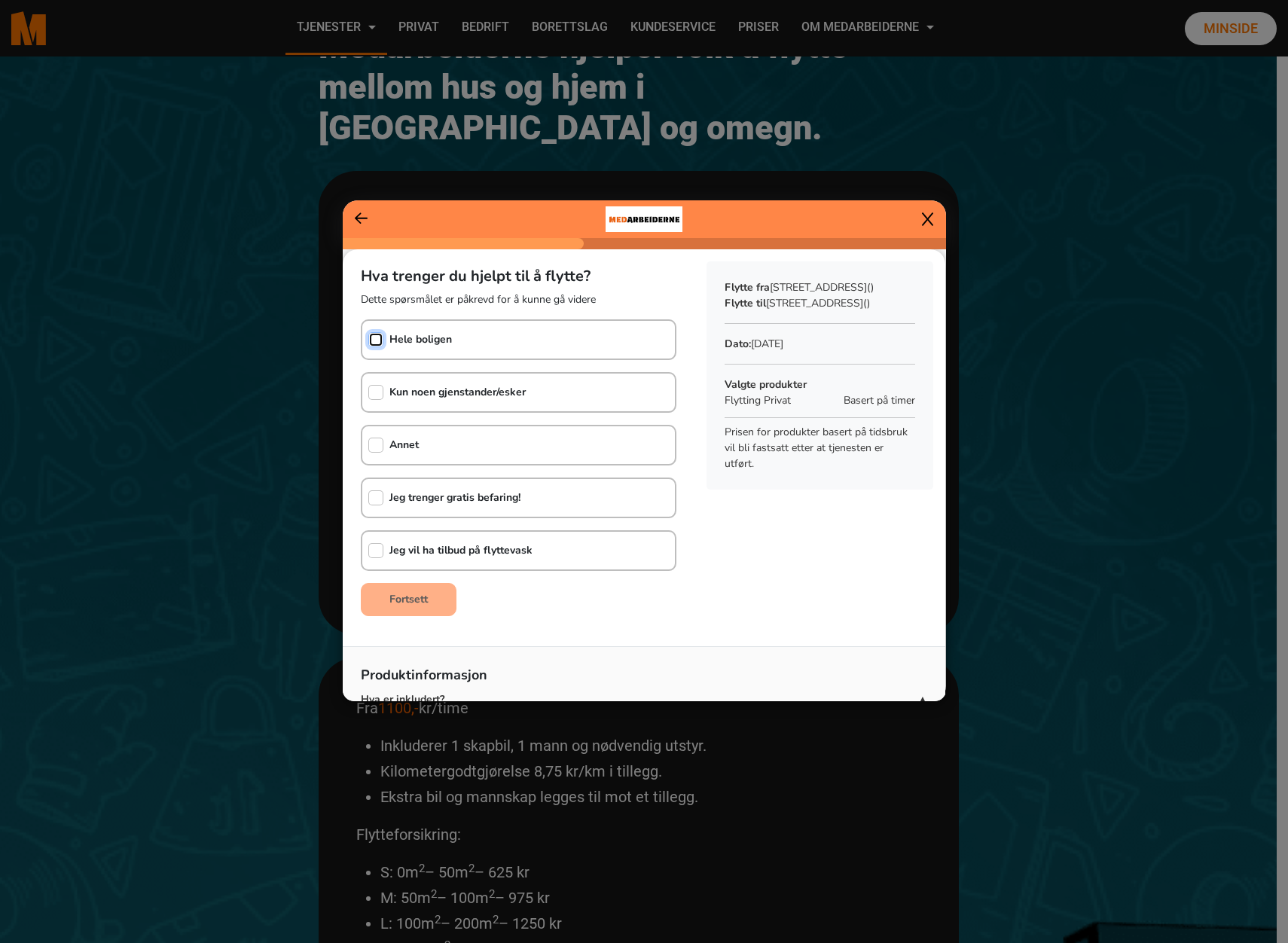
click at [378, 344] on input "checkbox" at bounding box center [375, 339] width 15 height 15
checkbox input "true"
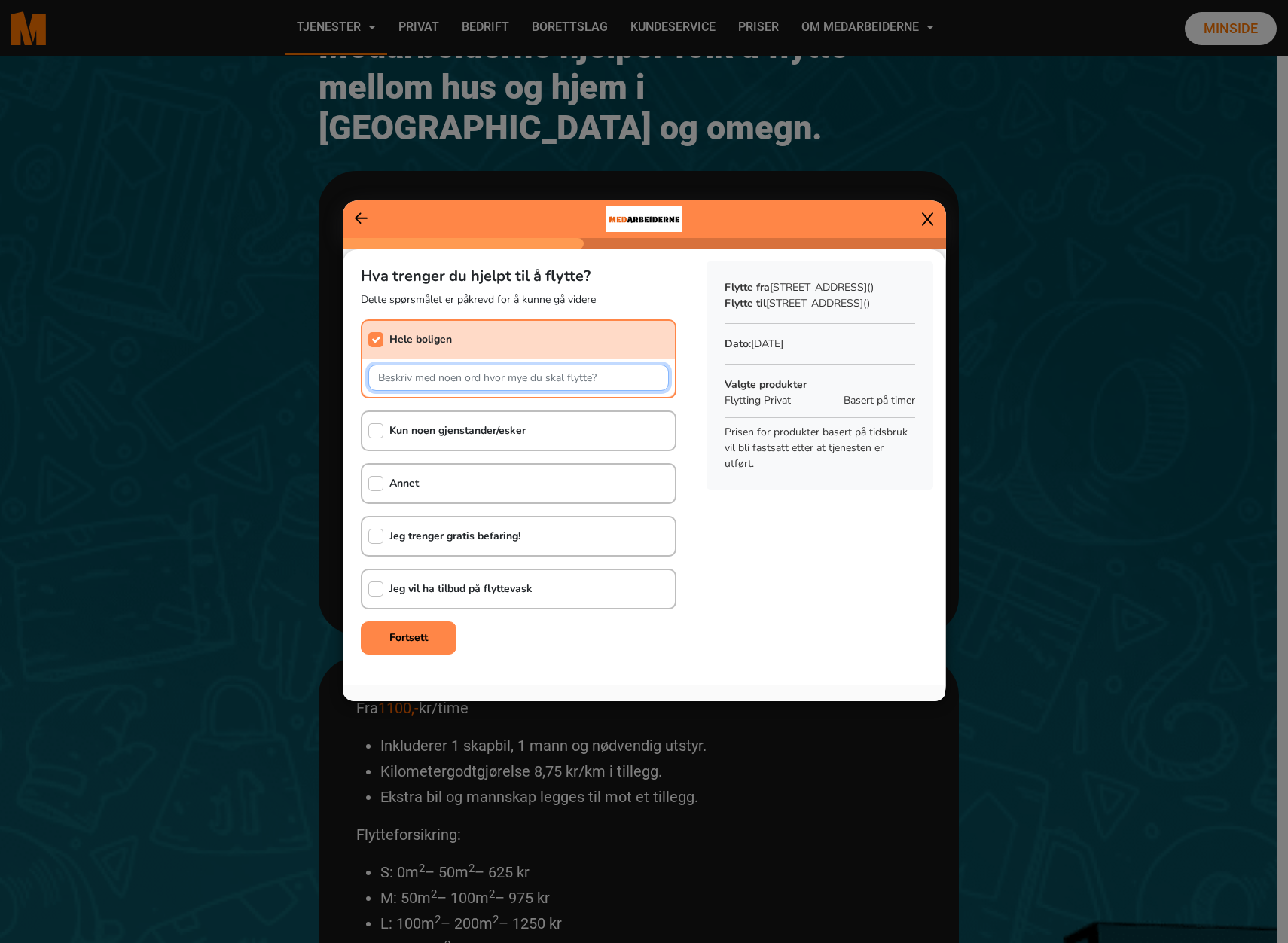
click at [456, 378] on input "text" at bounding box center [518, 378] width 301 height 26
click at [566, 379] on input "text" at bounding box center [518, 378] width 301 height 26
click at [488, 375] on input "Vi har en leilighet på 96 kvadrat og en bod på rundt 4-6 kvm." at bounding box center [518, 378] width 301 height 26
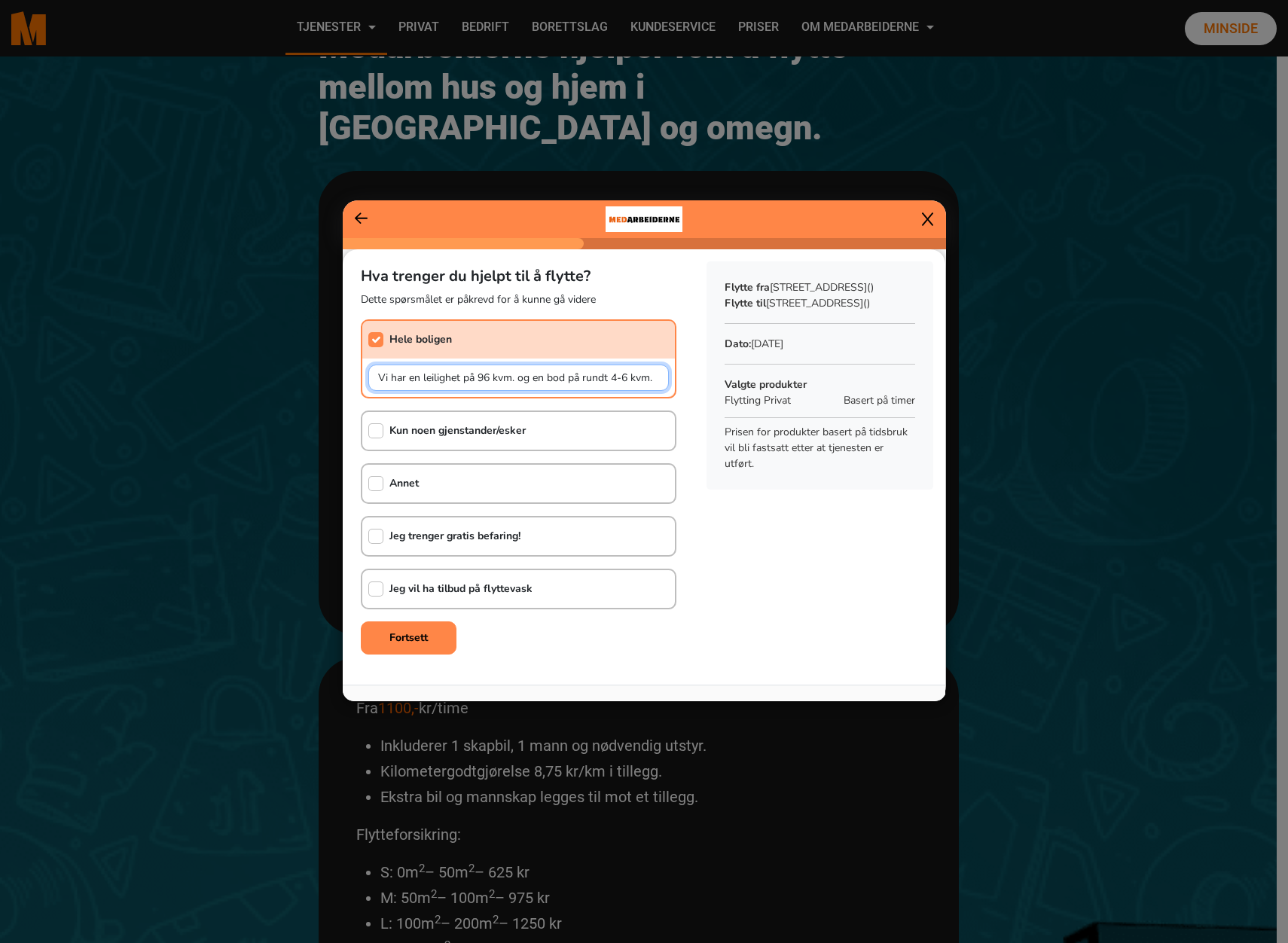
drag, startPoint x: 585, startPoint y: 375, endPoint x: 675, endPoint y: 375, distance: 90.0
click at [675, 375] on div "Hva trenger du hjelpt til å flytte? Dette spørsmålet er påkrevd for å kunne gå …" at bounding box center [519, 455] width 352 height 411
click at [655, 374] on input "Vi har en leilighet på 96 kvm. og en bod på rundt 4-6 kvm." at bounding box center [518, 378] width 301 height 26
click at [651, 378] on input "Vi har en leilighet på 96 kvm. og en bod på rundt 4-6 kvm." at bounding box center [518, 378] width 301 height 26
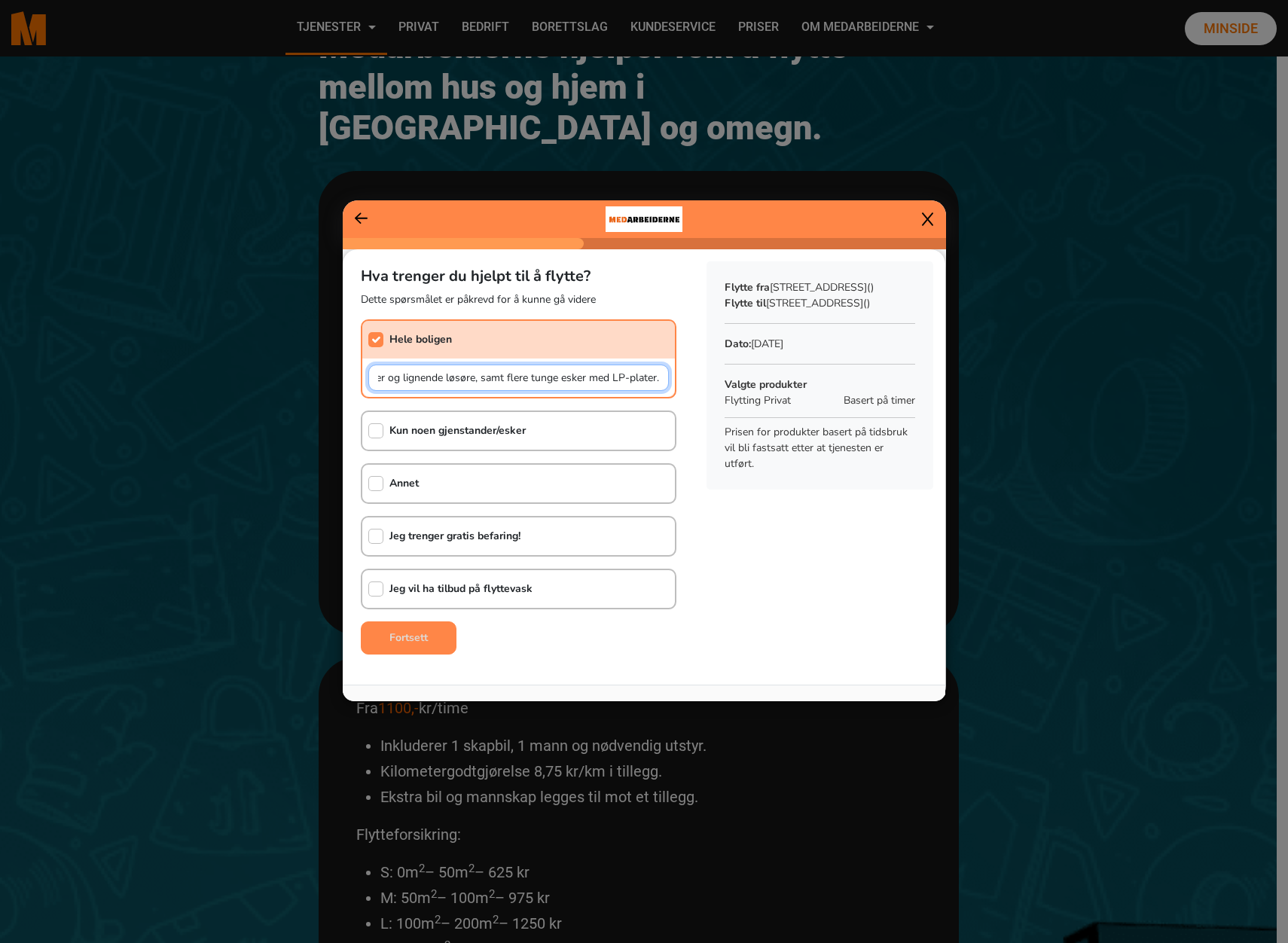
type input "Vi har en leilighet på 96 kvm. og en bod på rundt 4-6 kvm. Det er tre senger, n…"
click at [426, 642] on b "Fortsett" at bounding box center [409, 637] width 38 height 15
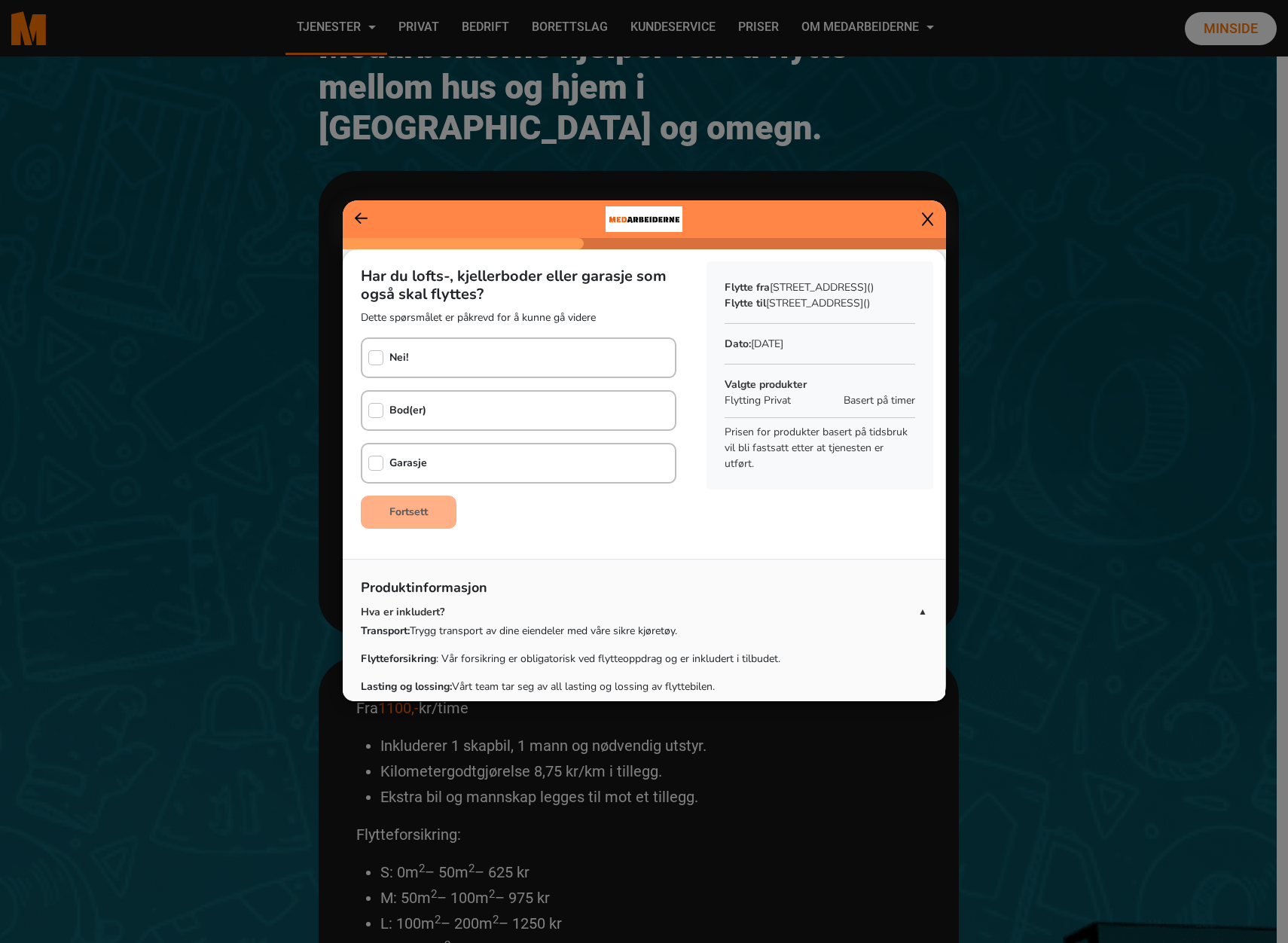
click at [370, 402] on div "Bod(er)" at bounding box center [394, 410] width 64 height 37
checkbox input "true"
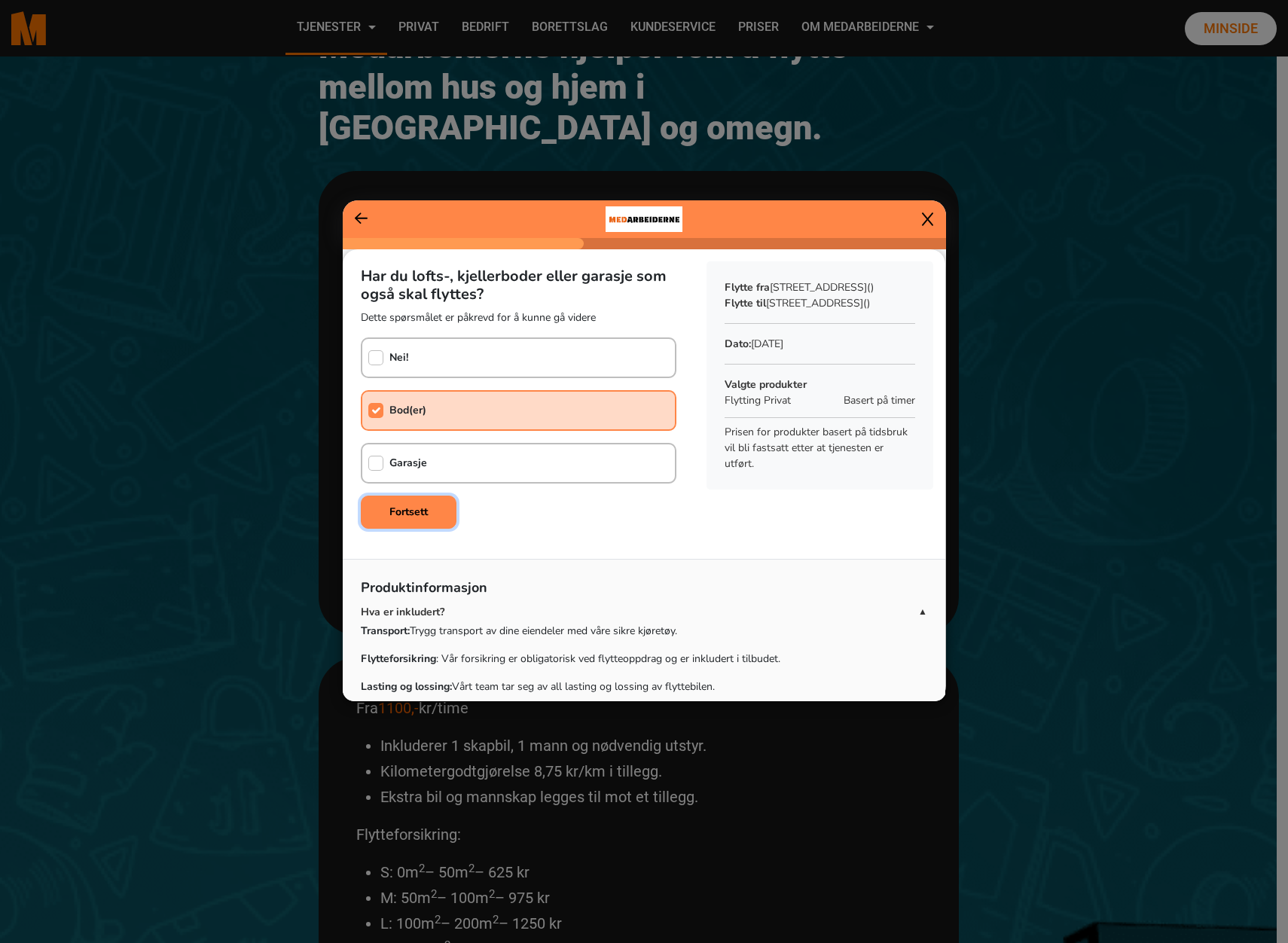
click at [442, 511] on button "Fortsett" at bounding box center [409, 512] width 95 height 33
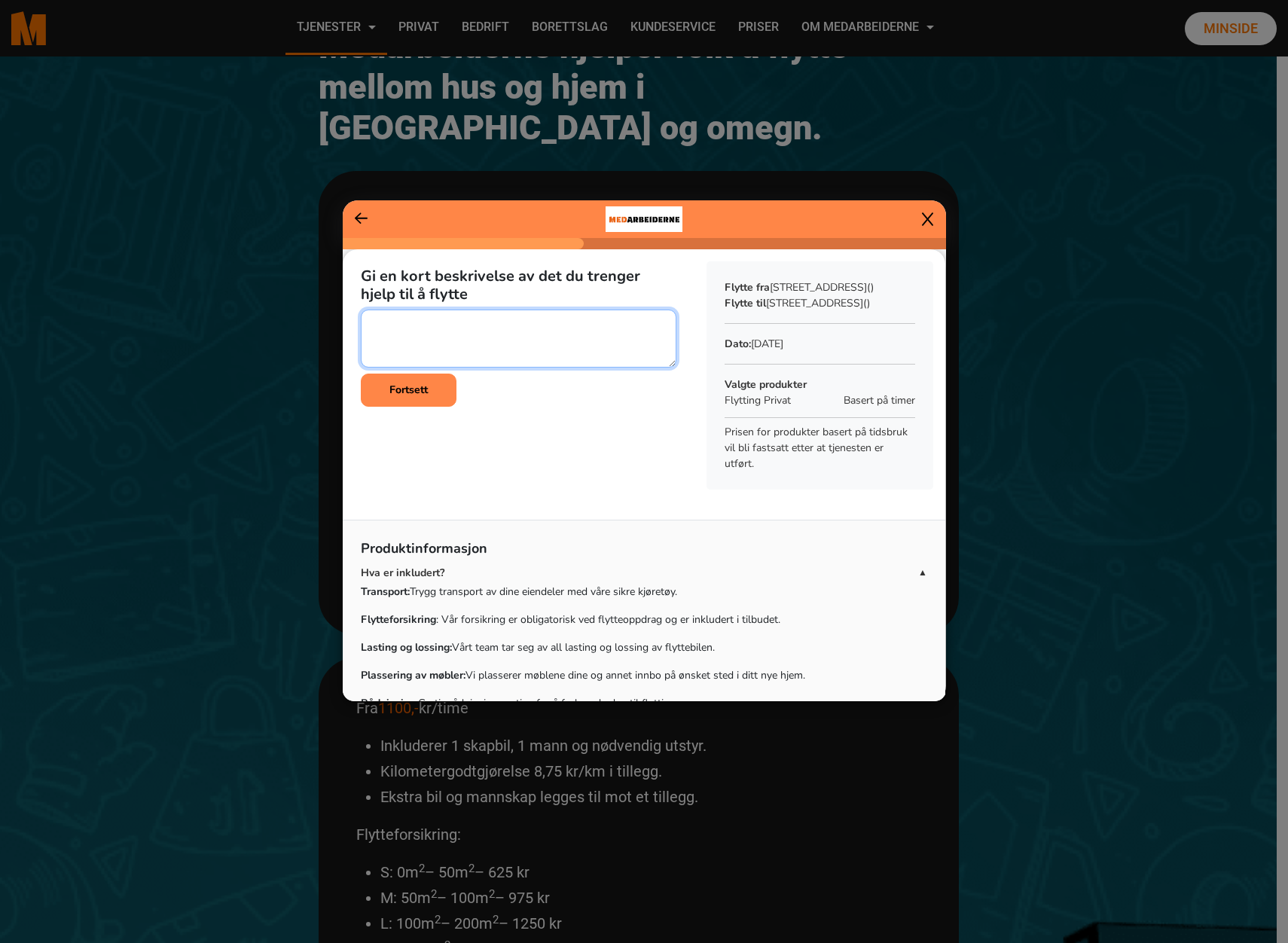
click at [456, 337] on textarea at bounding box center [519, 339] width 315 height 58
click at [463, 333] on textarea at bounding box center [519, 339] width 315 height 58
click at [585, 321] on textarea at bounding box center [519, 339] width 315 height 58
click at [570, 314] on textarea at bounding box center [519, 339] width 315 height 58
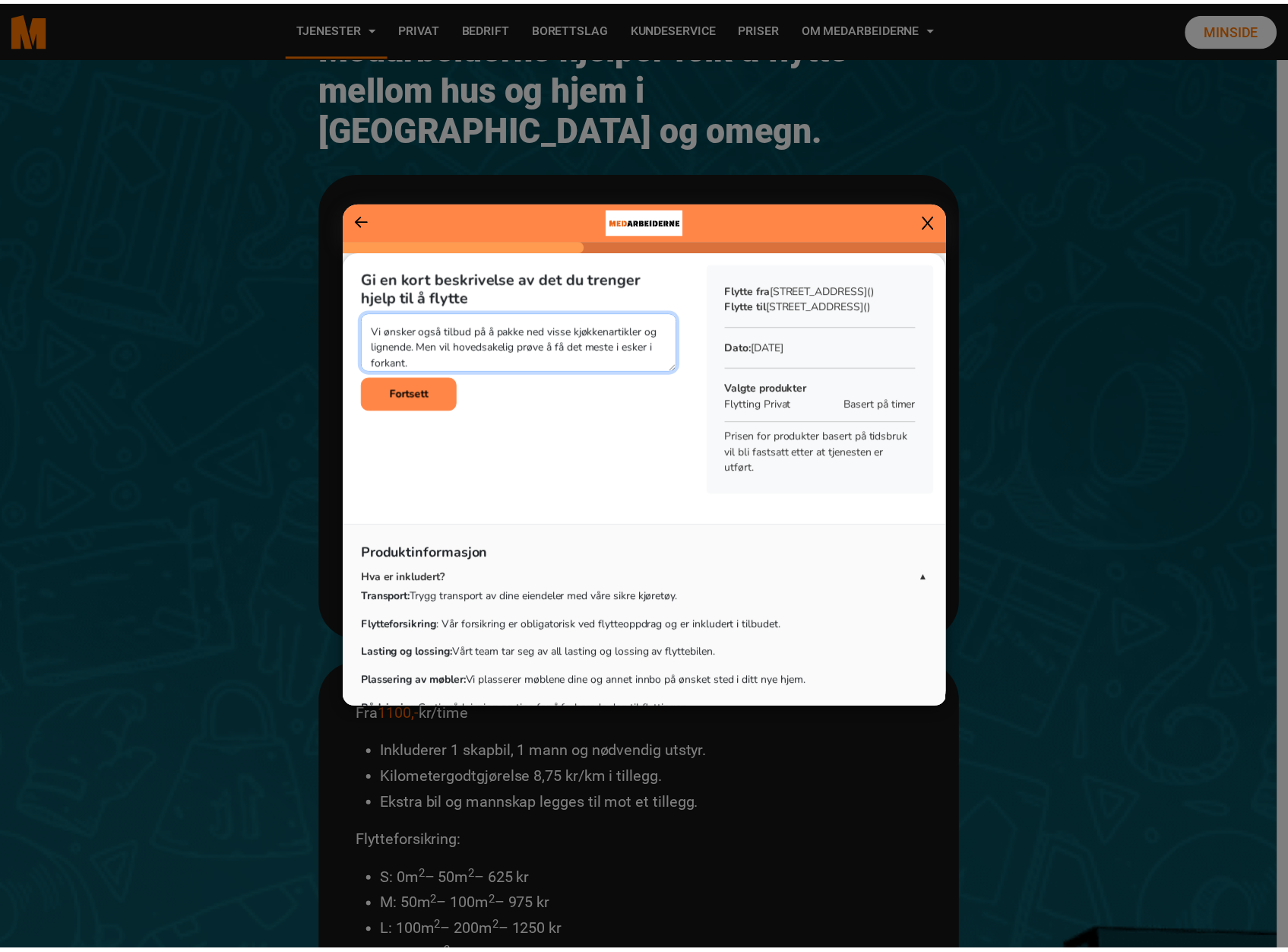
scroll to position [80, 0]
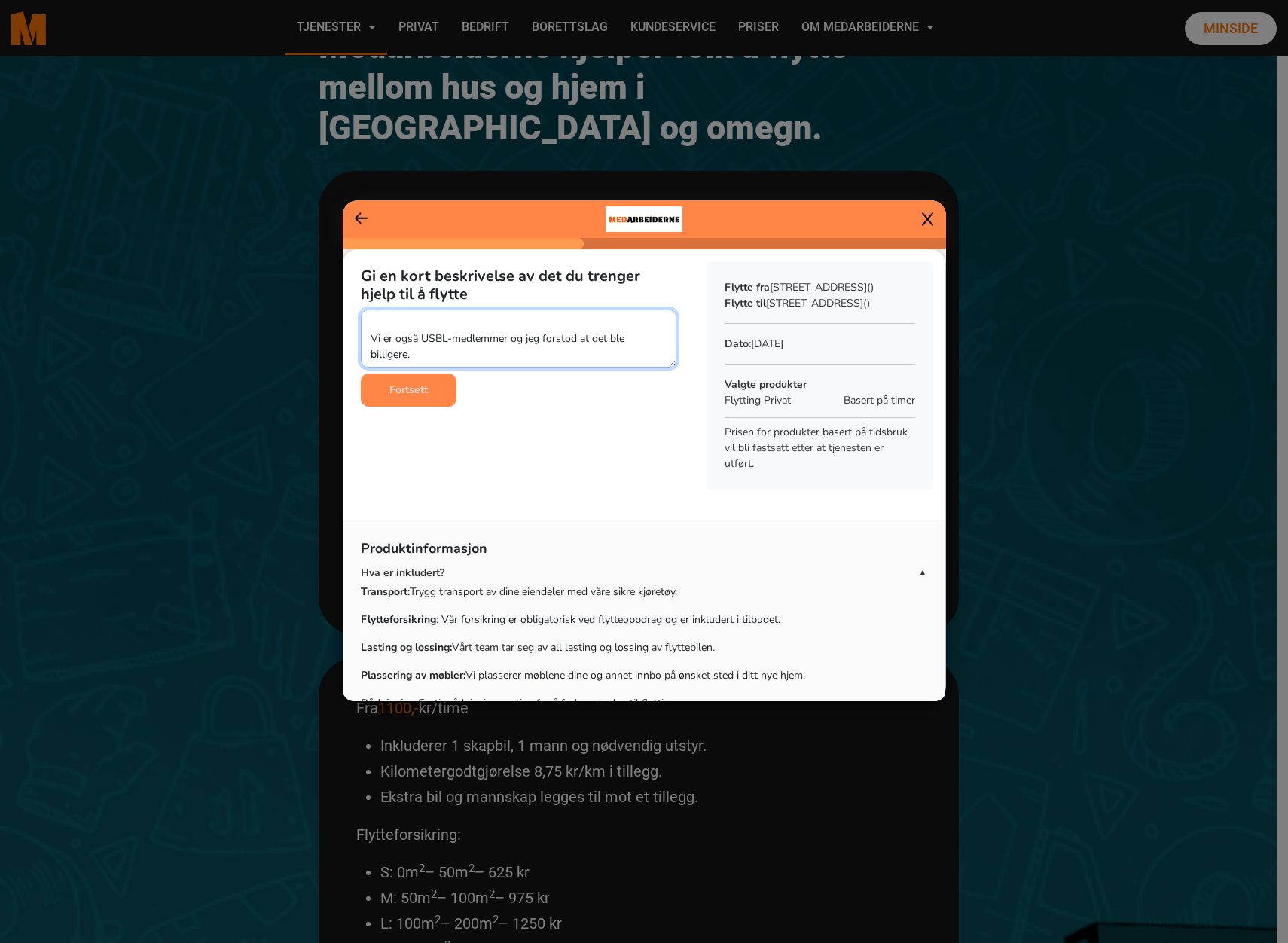
type textarea "Jeg la inn dette kort i forrige del. Vi ønsker også tilbud på å pakke ned visse…"
click at [431, 395] on button "Fortsett" at bounding box center [409, 390] width 95 height 33
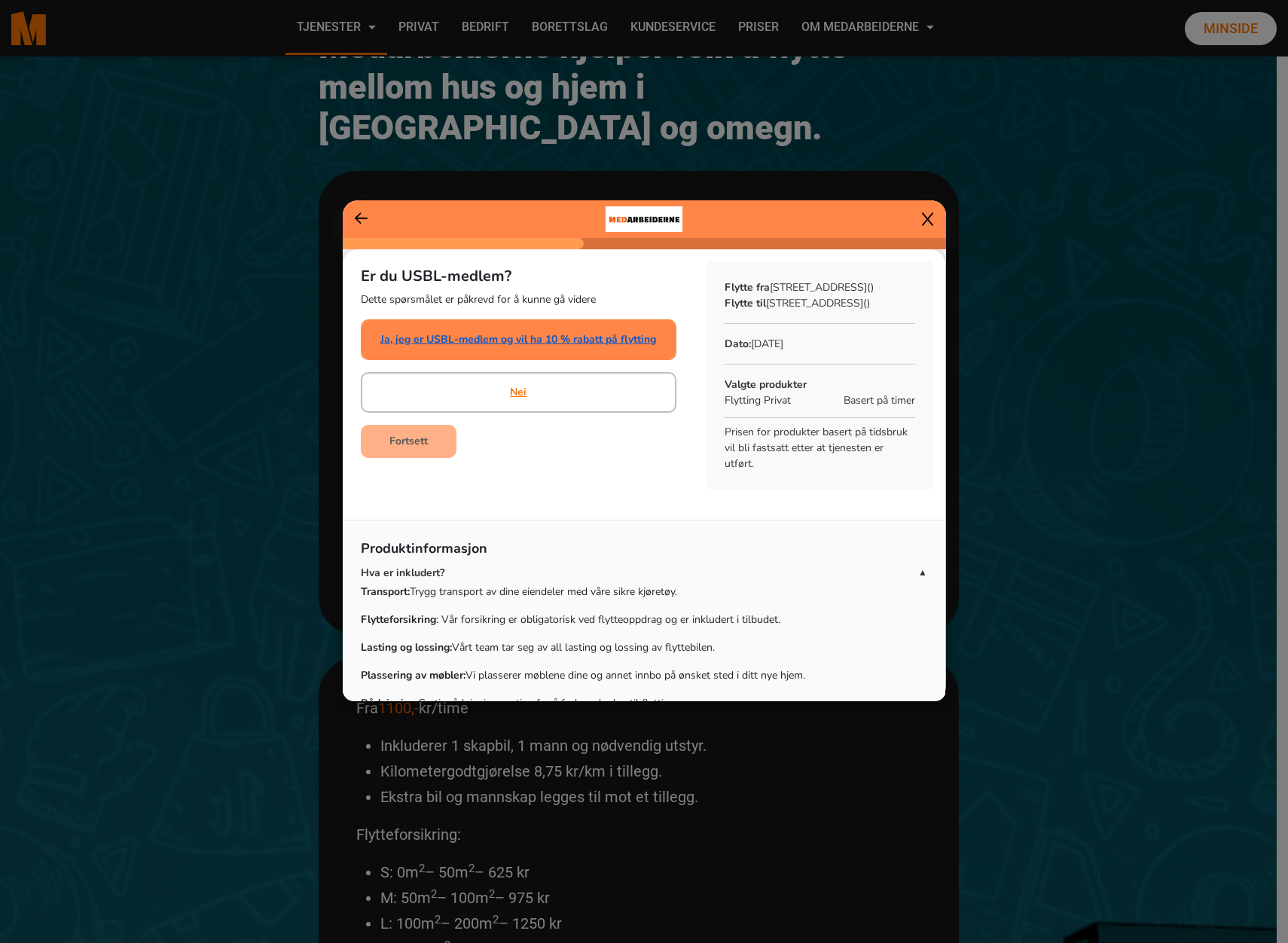
click at [475, 339] on link "Ja, jeg er USBL-medlem og vil ha 10 % rabatt på flytting" at bounding box center [518, 339] width 275 height 16
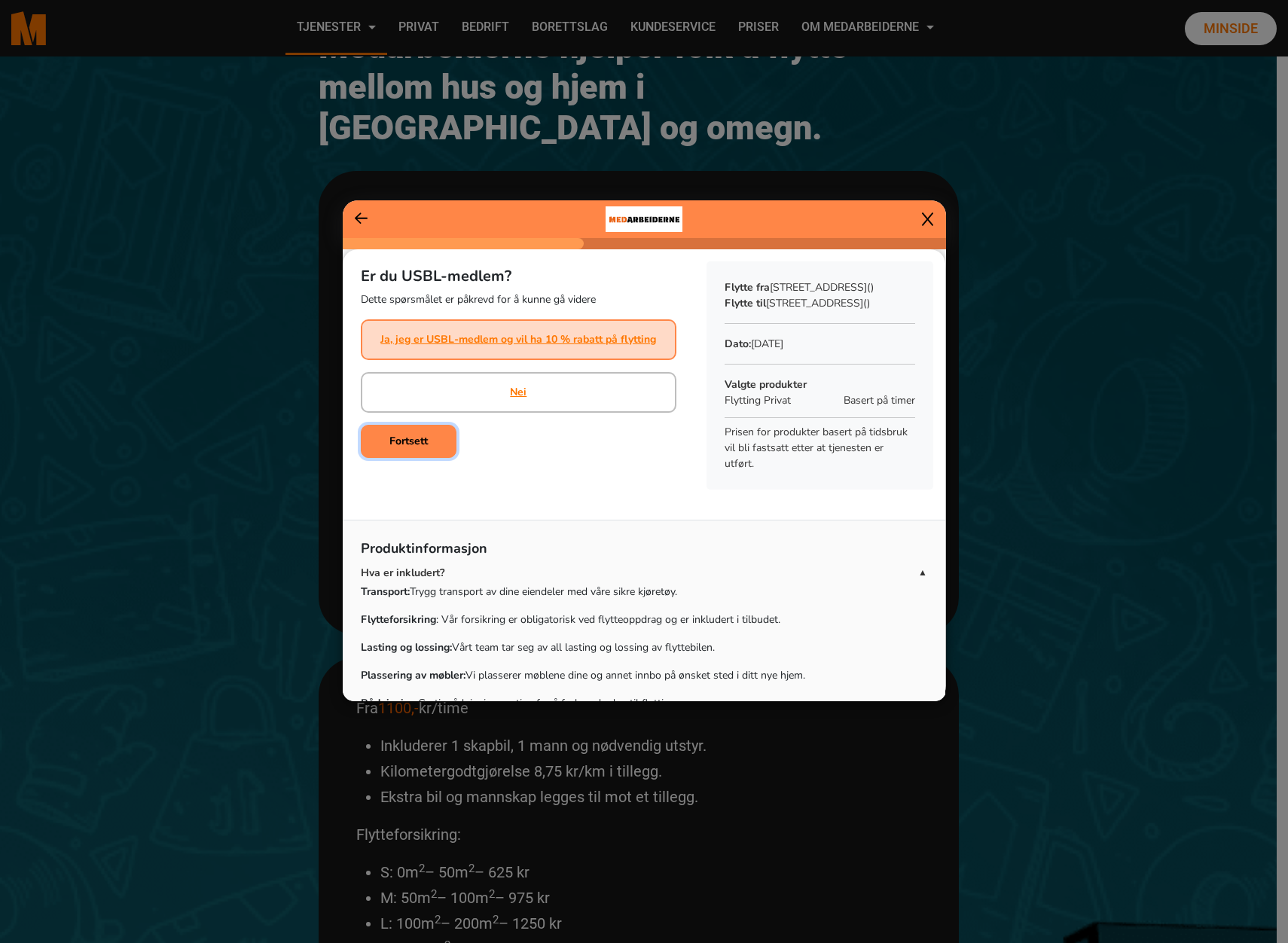
click at [407, 449] on button "Fortsett" at bounding box center [409, 442] width 95 height 33
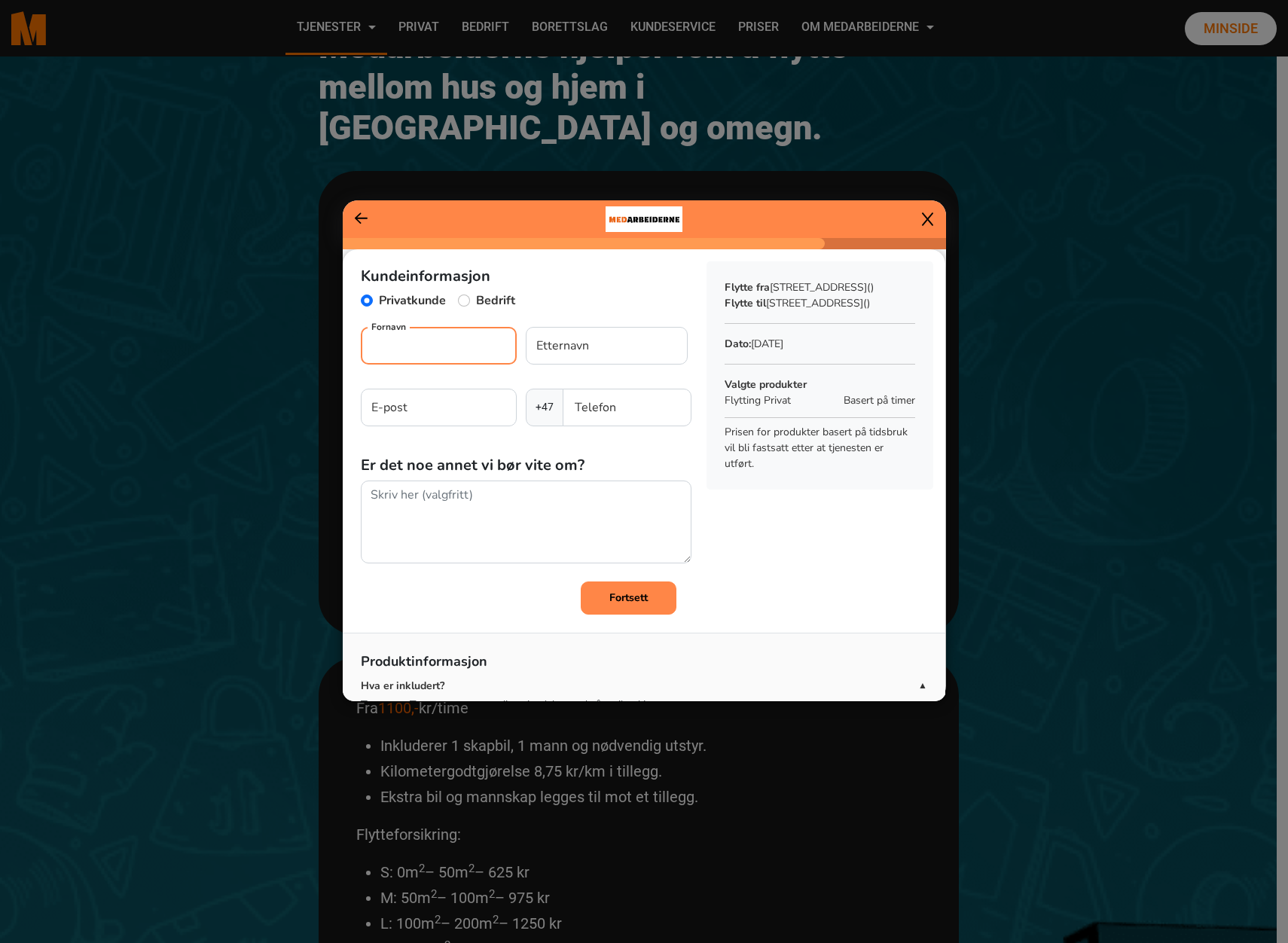
click at [471, 345] on input "Fornavn" at bounding box center [439, 346] width 156 height 37
type input "[PERSON_NAME]"
type input "Frekhaug"
type input "[EMAIL_ADDRESS][DOMAIN_NAME]"
type input "47265865"
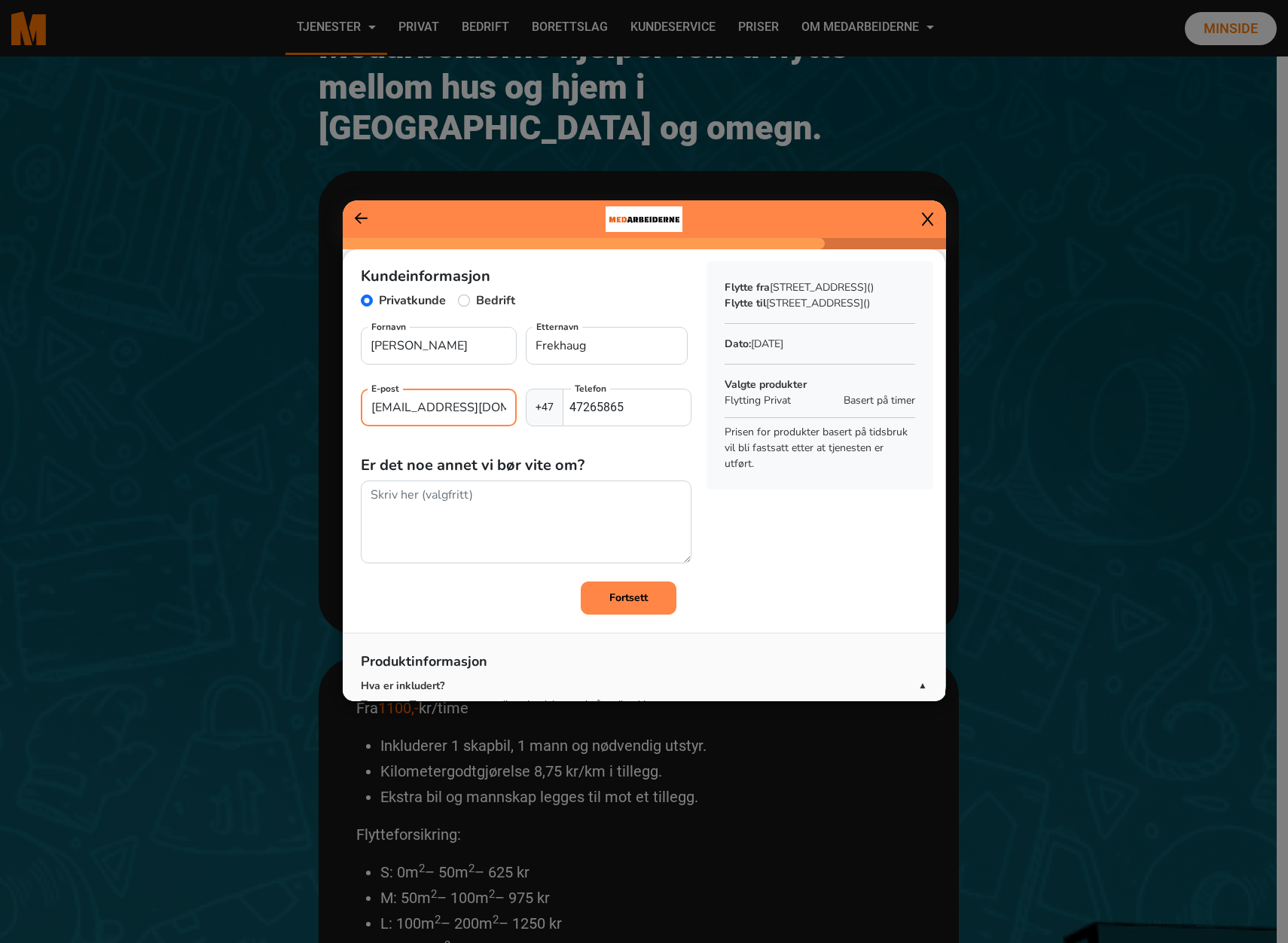
click at [455, 408] on input "[EMAIL_ADDRESS][DOMAIN_NAME]" at bounding box center [439, 407] width 156 height 37
click at [469, 494] on textarea at bounding box center [527, 522] width 331 height 84
click at [613, 596] on b "Fortsett" at bounding box center [629, 597] width 38 height 15
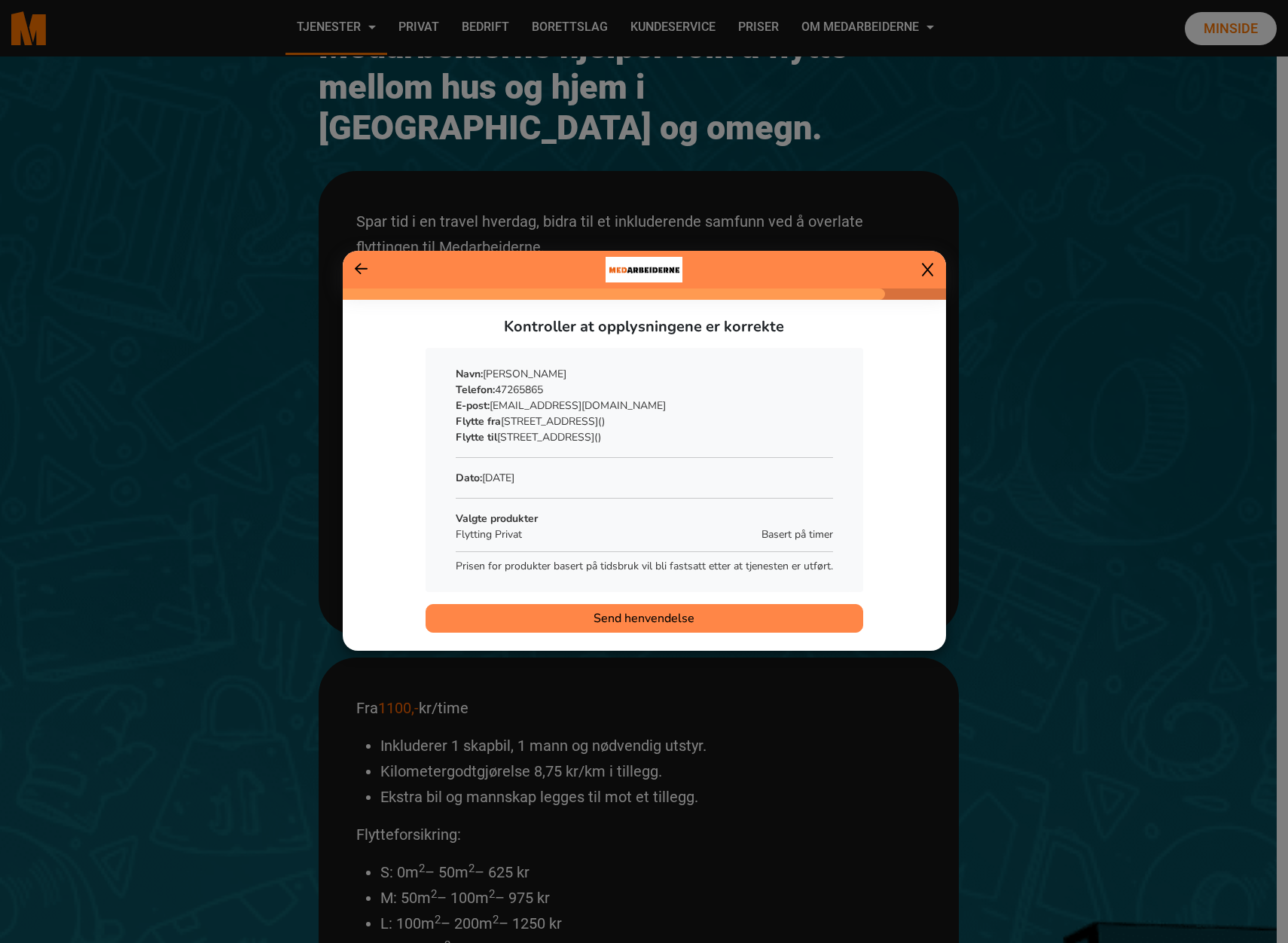
click at [744, 622] on button "Send henvendelse" at bounding box center [644, 618] width 437 height 29
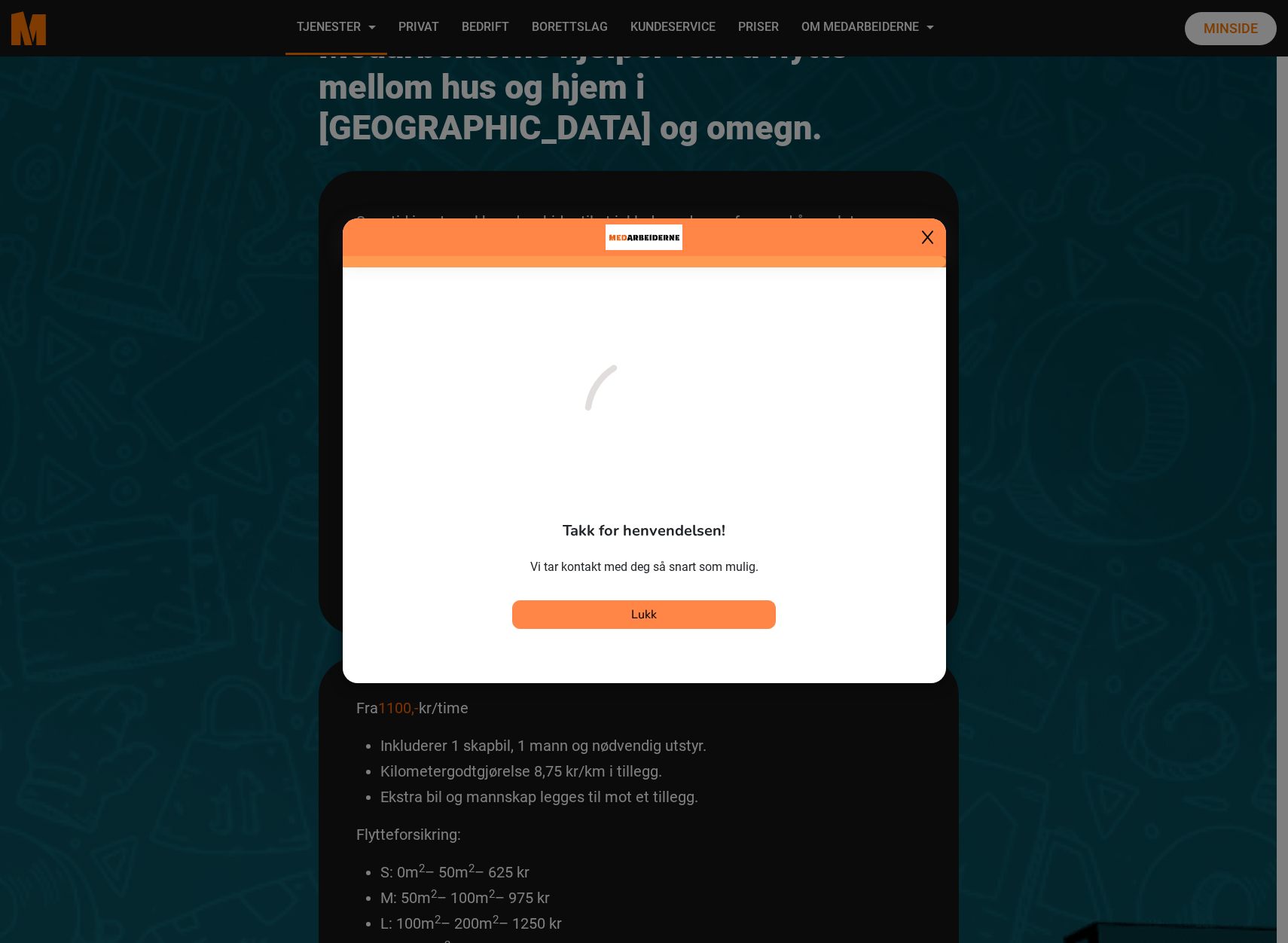
click at [668, 616] on button "Lukk" at bounding box center [644, 614] width 263 height 29
